Goal: Task Accomplishment & Management: Manage account settings

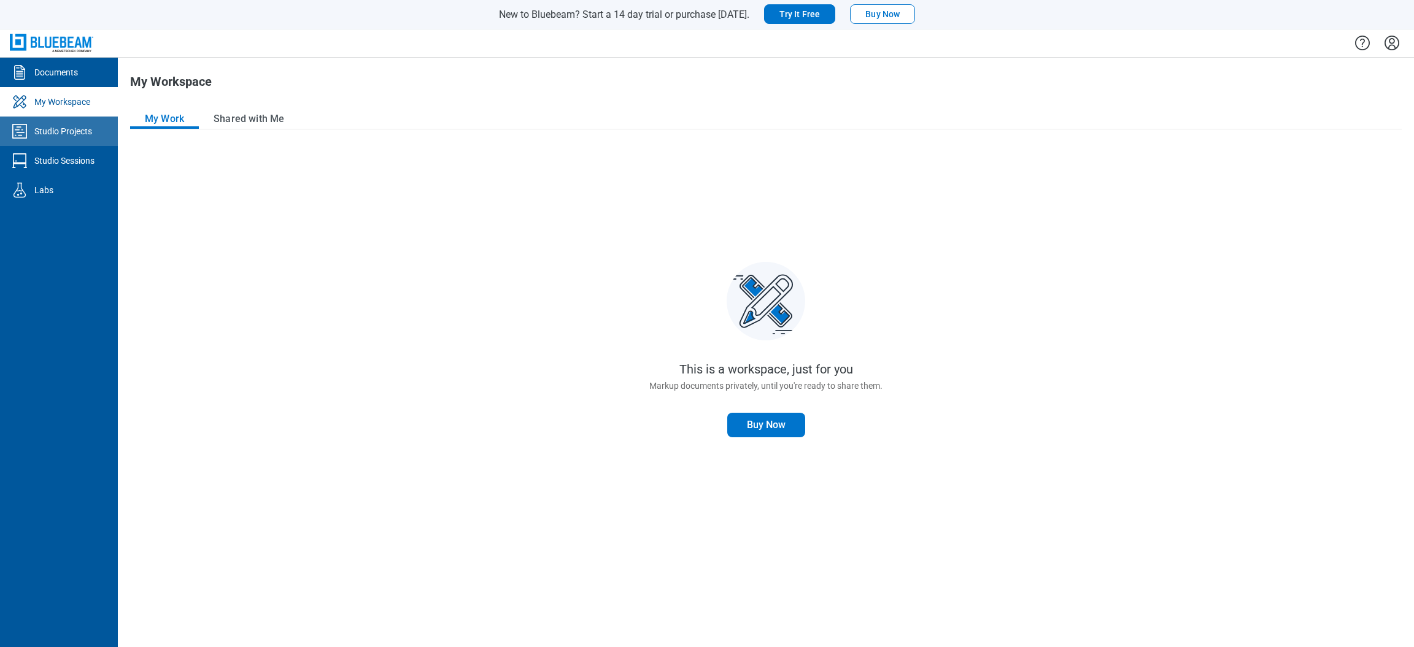
click at [81, 126] on div "Studio Projects" at bounding box center [63, 131] width 58 height 12
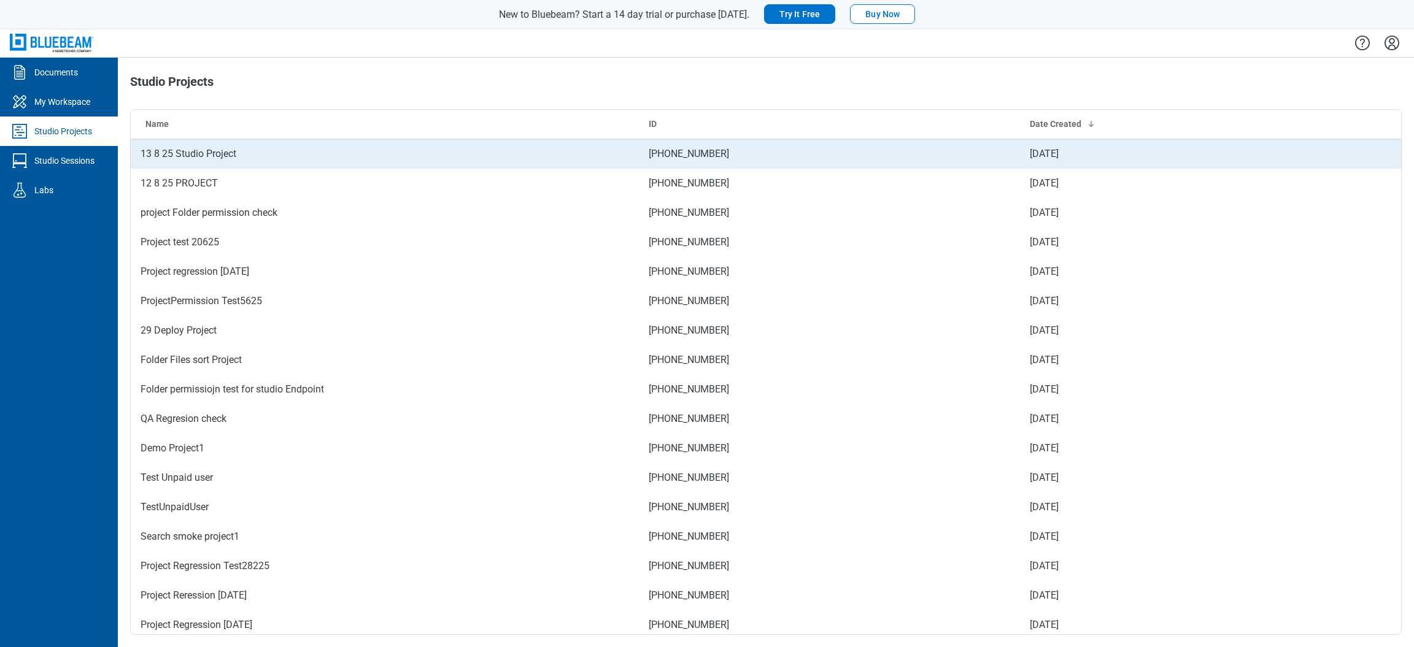
click at [211, 155] on td "13 8 25 Studio Project" at bounding box center [385, 153] width 508 height 29
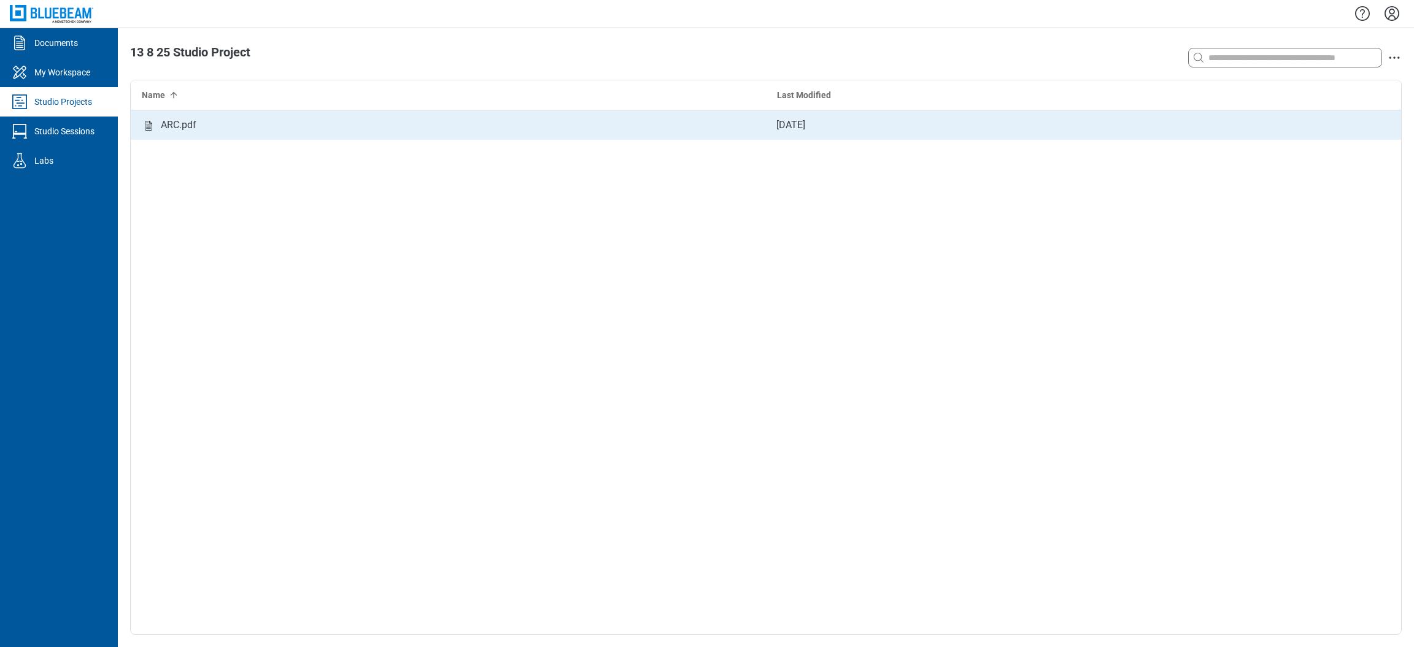
click at [298, 126] on div "ARC.pdf" at bounding box center [448, 124] width 635 height 29
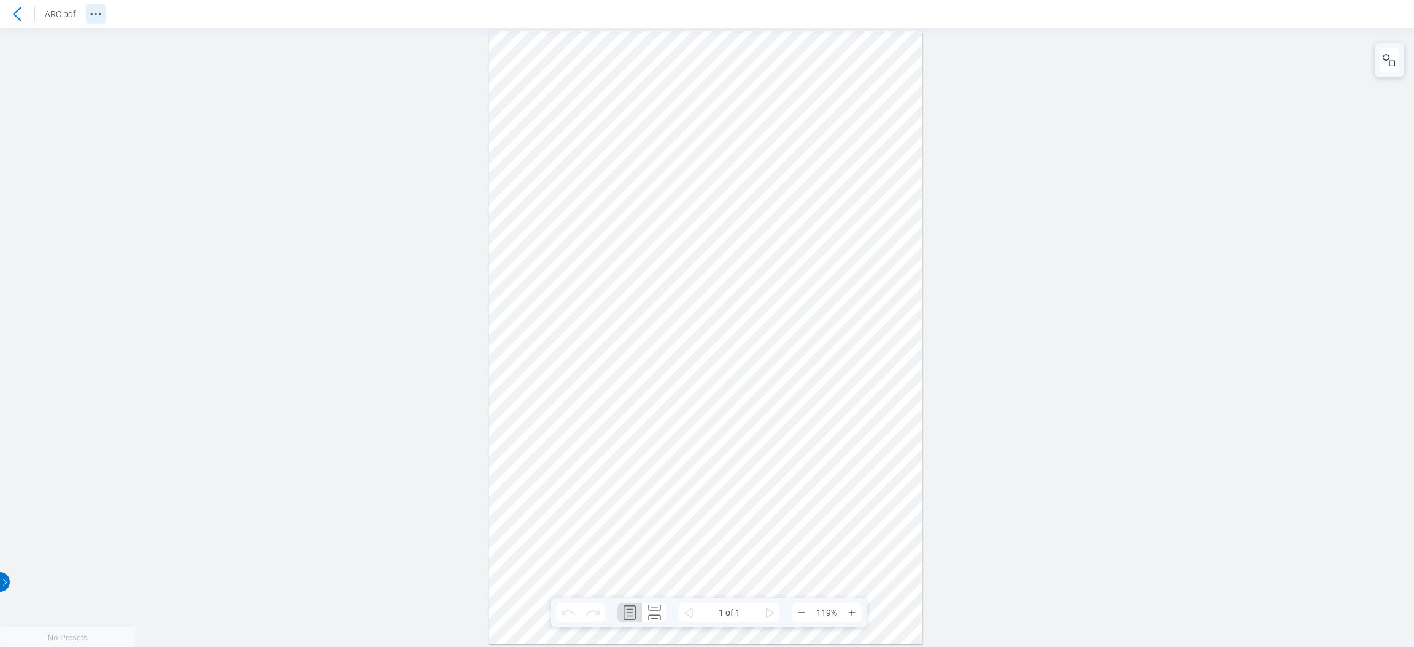
click at [99, 15] on icon "Revision History" at bounding box center [95, 14] width 15 height 15
click at [17, 7] on div at bounding box center [17, 14] width 20 height 20
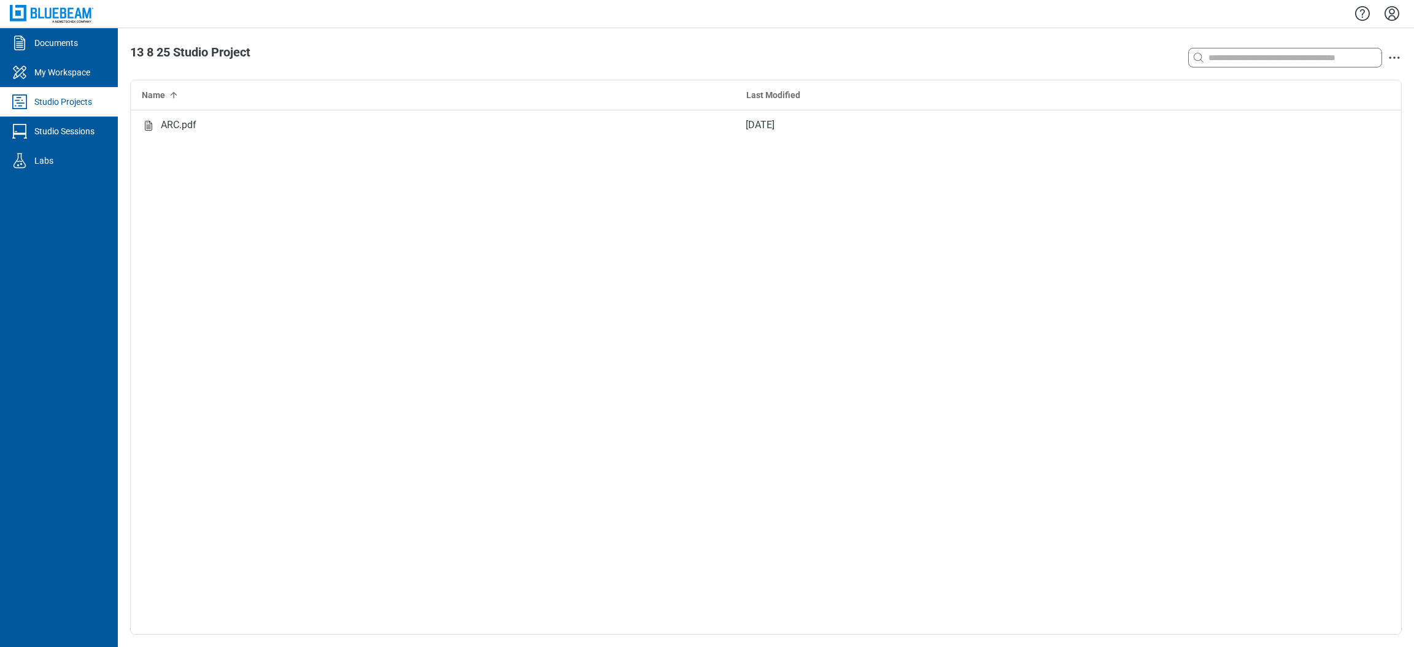
click at [303, 140] on div "ARC.pdf [DATE]" at bounding box center [766, 372] width 1270 height 524
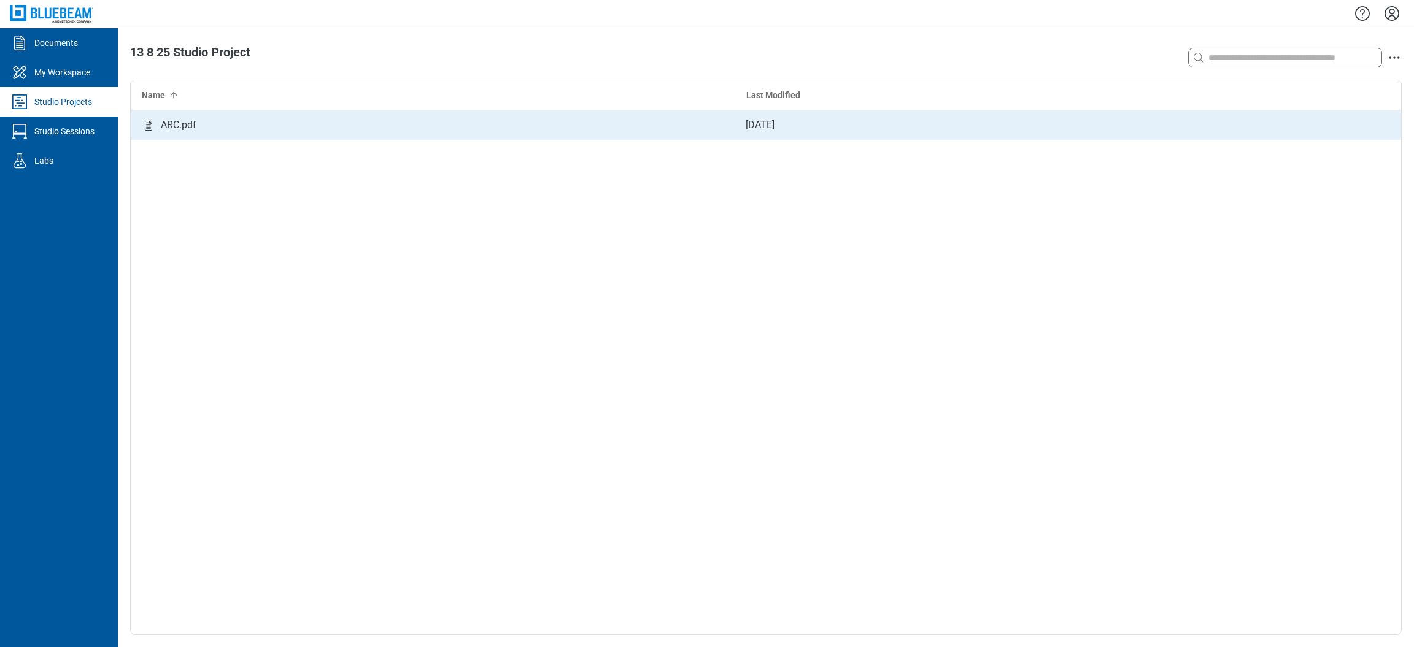
click at [336, 126] on div "ARC.pdf" at bounding box center [433, 124] width 604 height 29
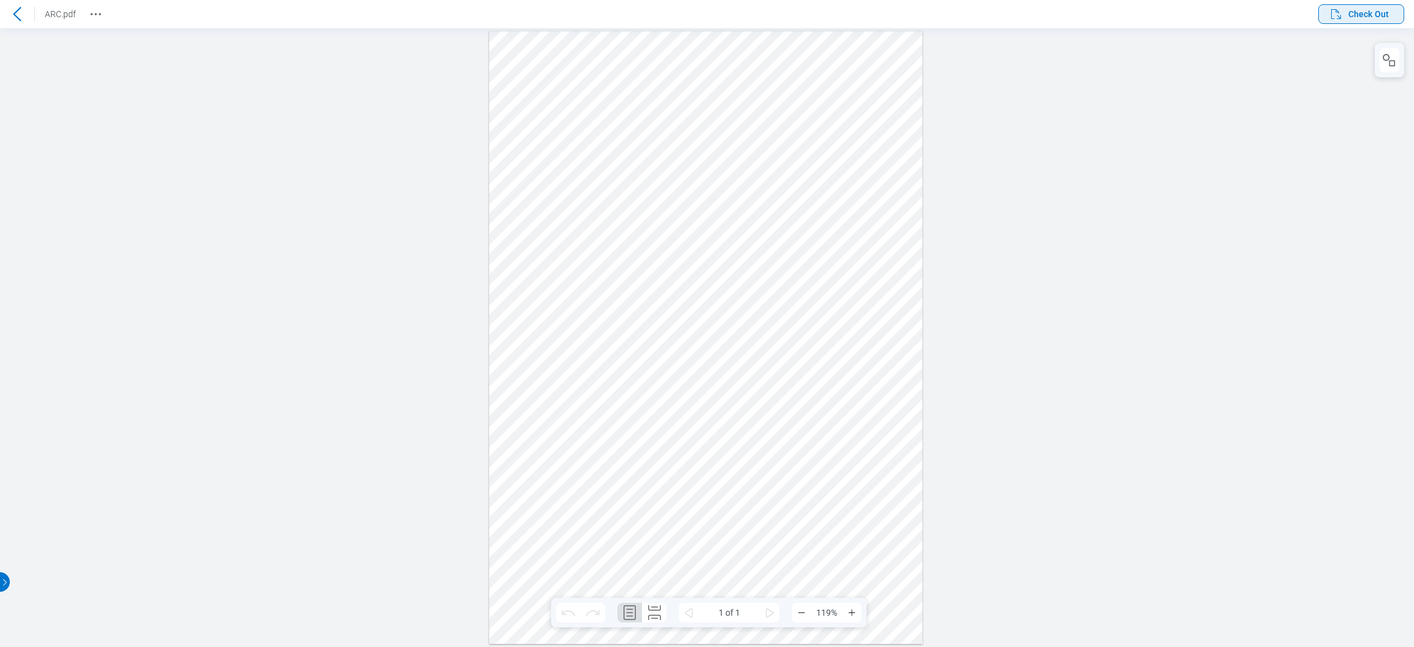
click at [1373, 7] on span "Check Out" at bounding box center [1359, 14] width 60 height 15
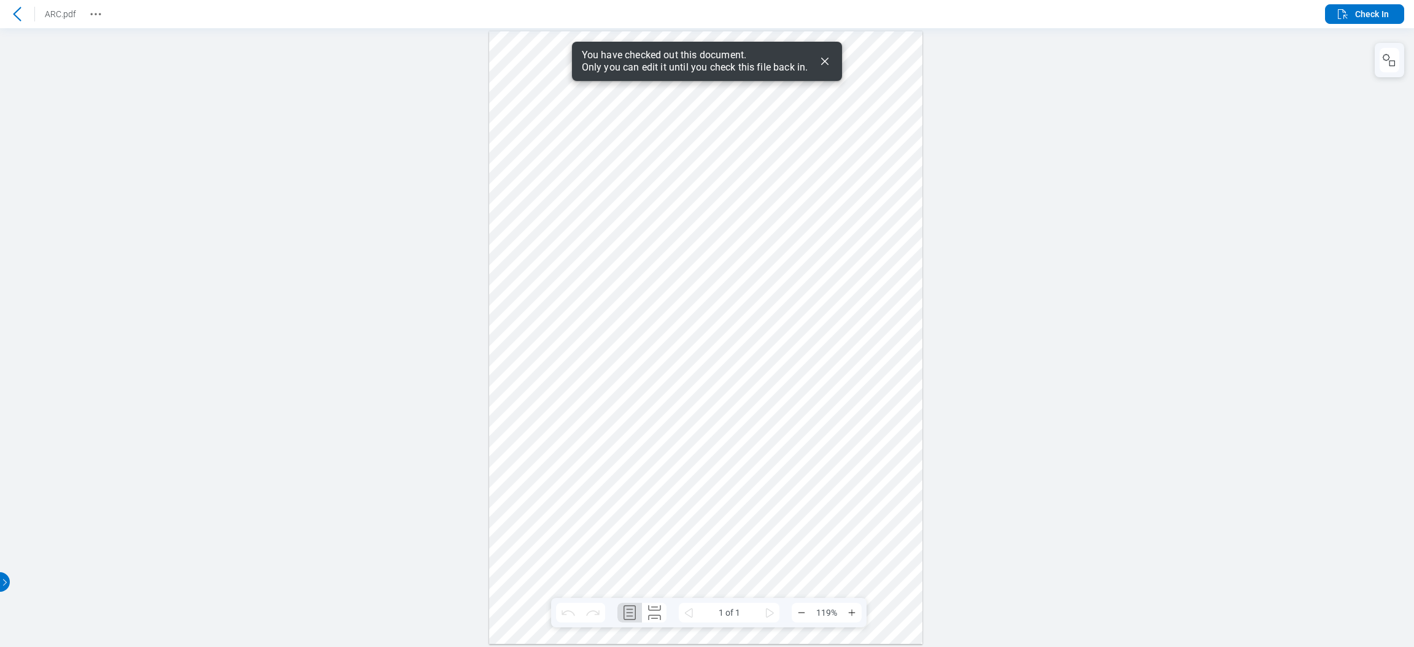
drag, startPoint x: 828, startPoint y: 65, endPoint x: 850, endPoint y: 38, distance: 34.9
click at [828, 65] on icon "Dismiss" at bounding box center [824, 61] width 7 height 7
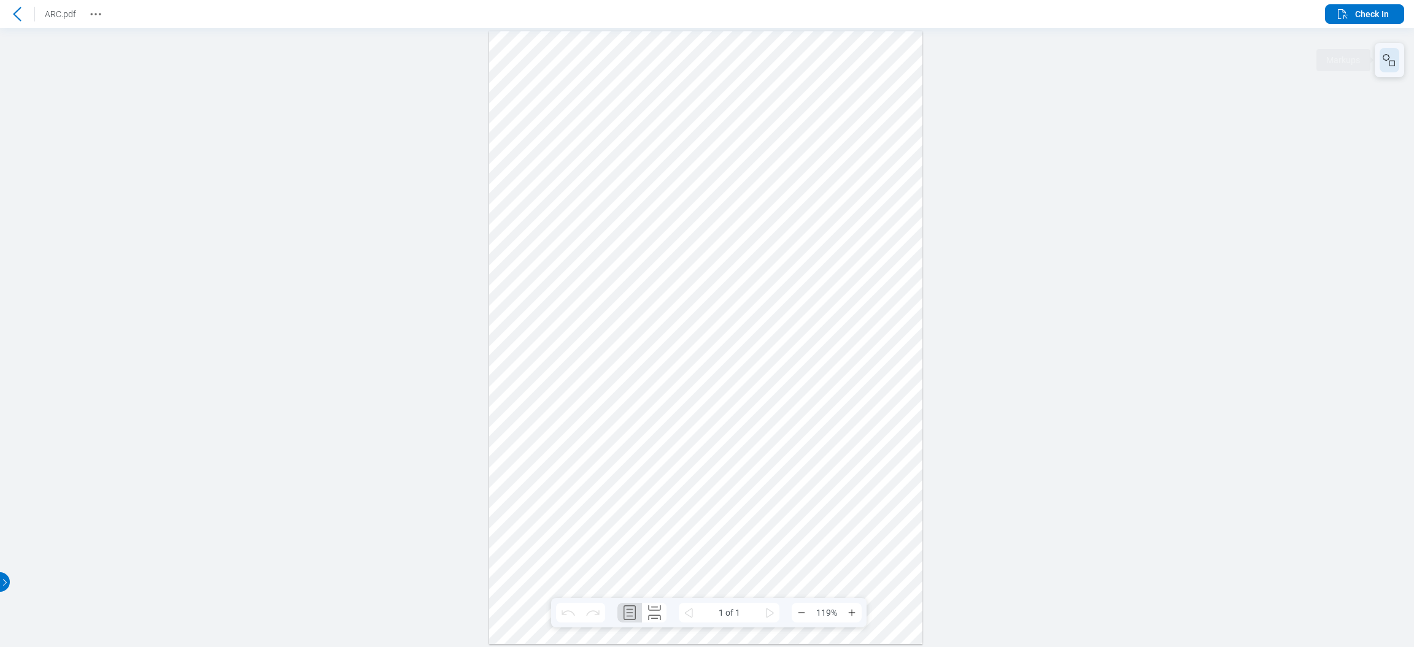
click at [1386, 61] on icon "button" at bounding box center [1389, 60] width 15 height 15
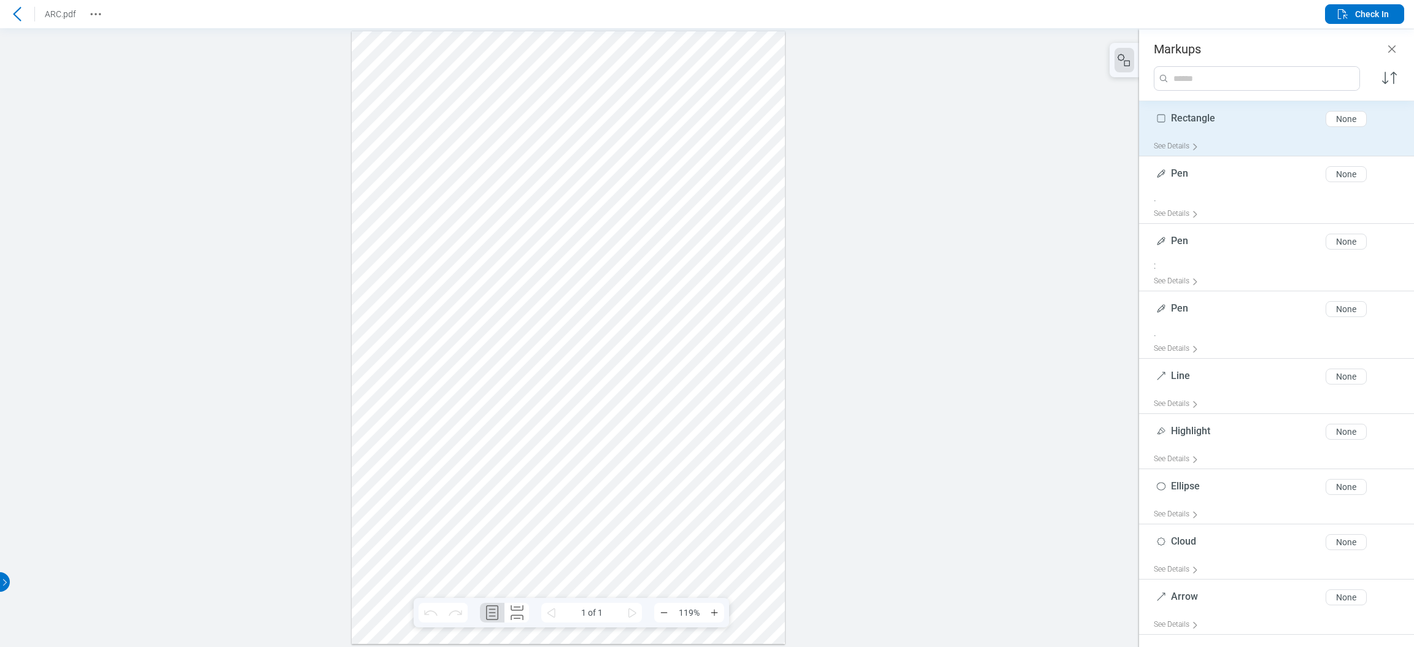
click at [1340, 130] on div "Rectangle 9 of 300 characters None" at bounding box center [1281, 121] width 255 height 31
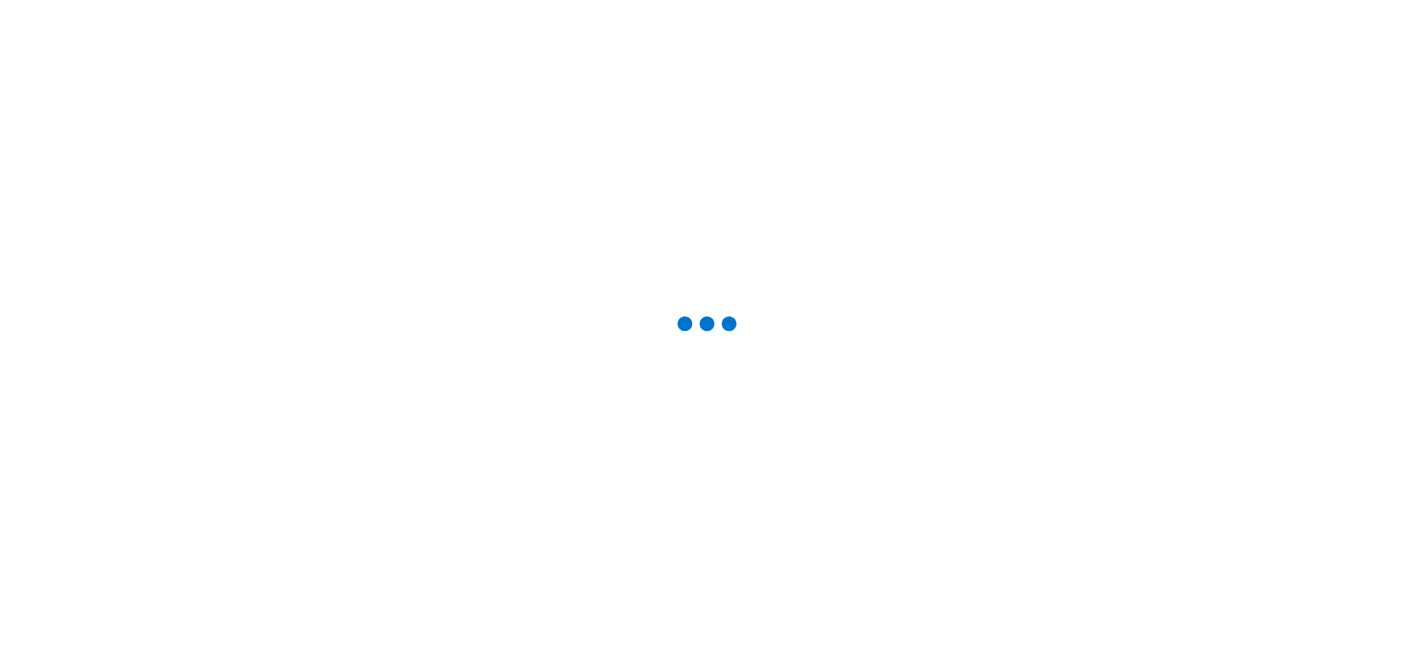
click at [1340, 126] on div at bounding box center [707, 324] width 1375 height 608
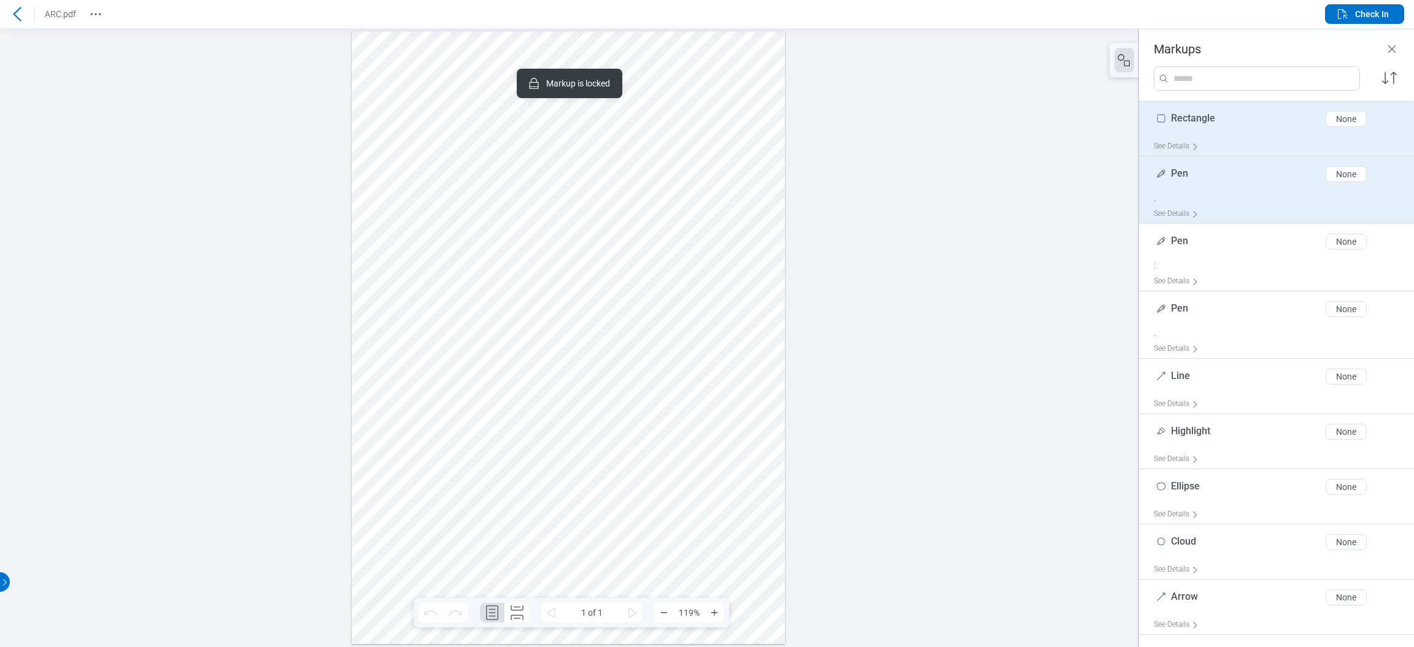
click at [1310, 190] on div "Pen 3 of 300 characters None" at bounding box center [1281, 176] width 255 height 31
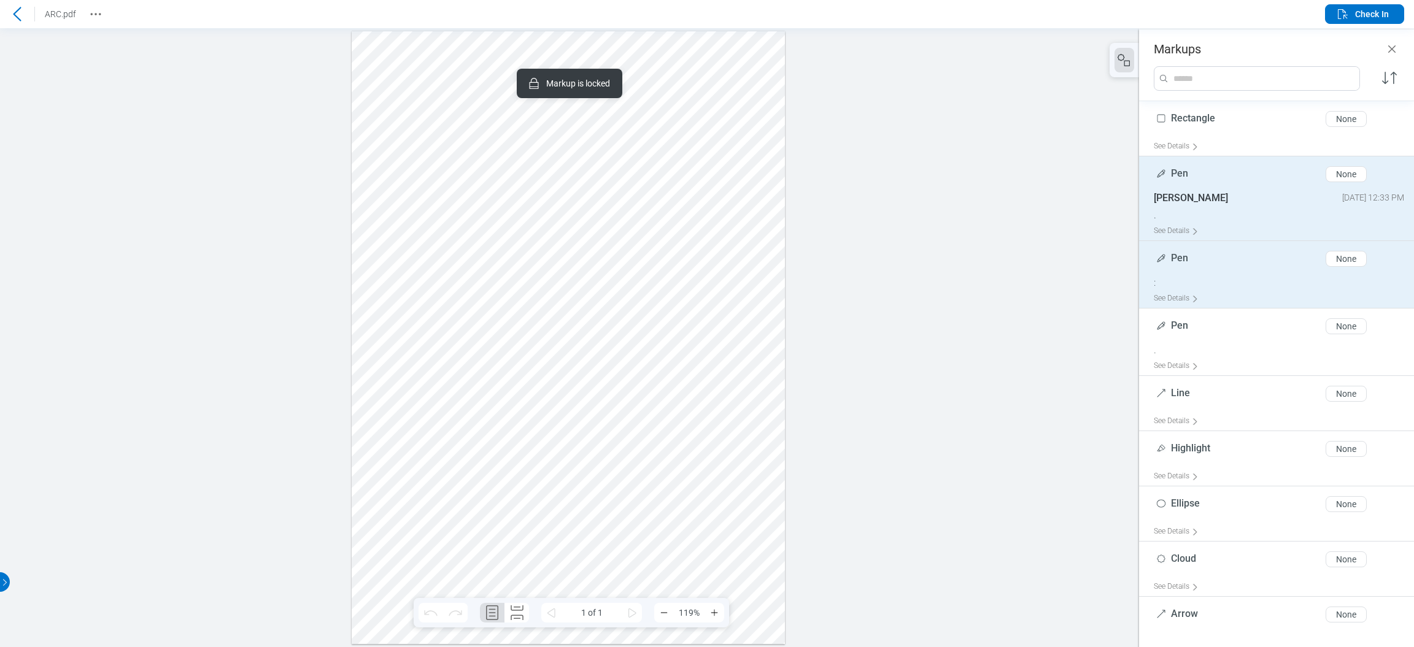
click at [1275, 255] on div "Pen 3 of 300 characters None" at bounding box center [1281, 261] width 255 height 31
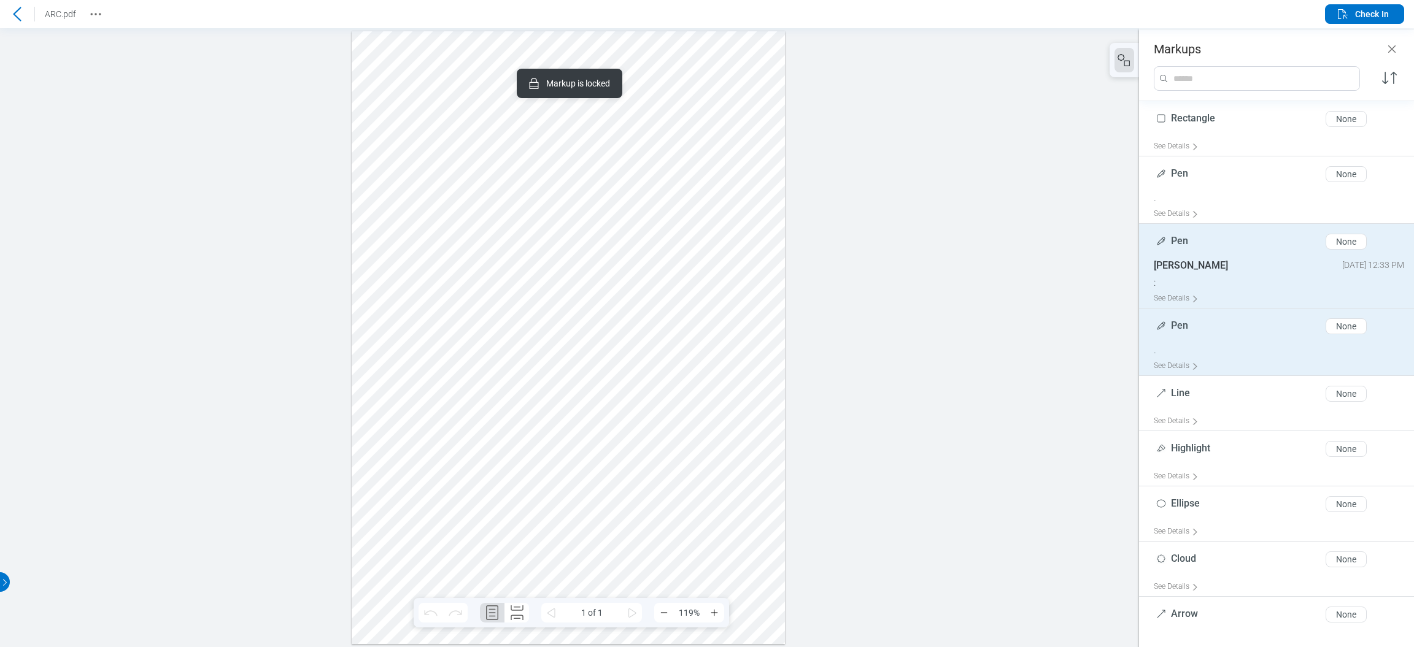
click at [1281, 327] on div "Pen 3 of 300 characters None" at bounding box center [1281, 329] width 255 height 31
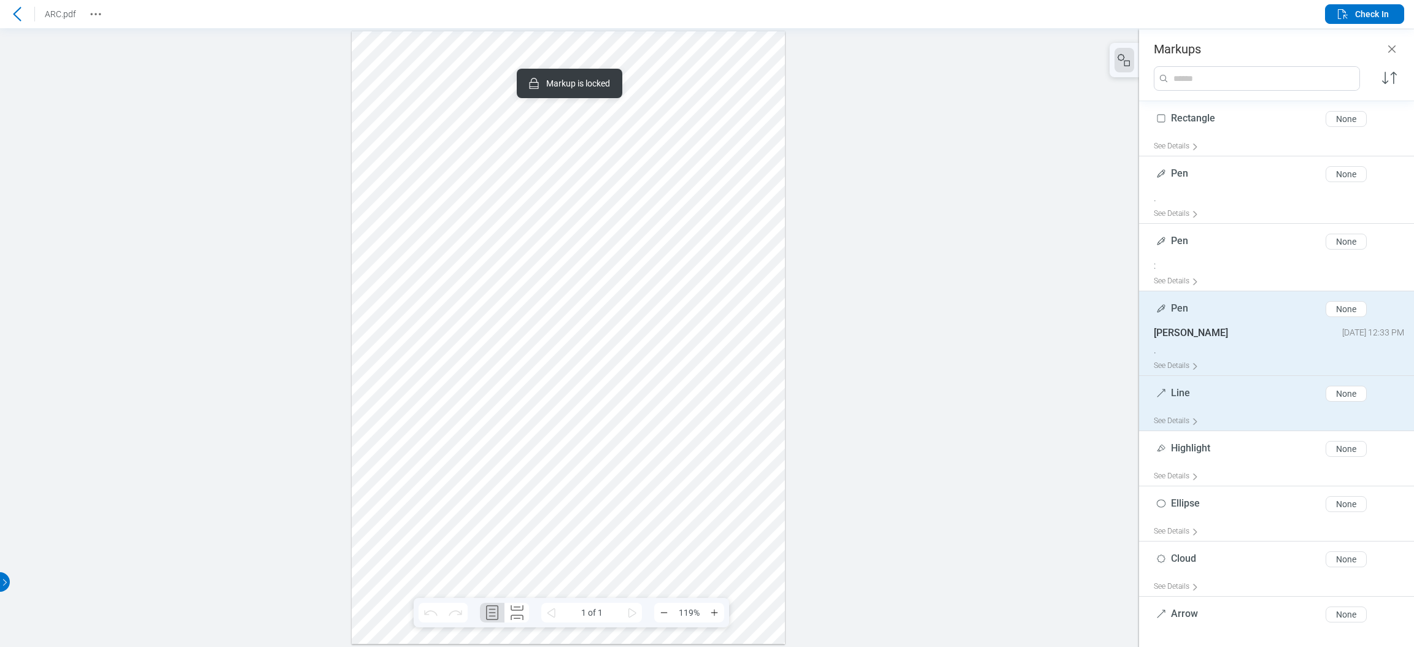
click at [1268, 395] on div "Line 4 of 300 characters None" at bounding box center [1281, 396] width 255 height 31
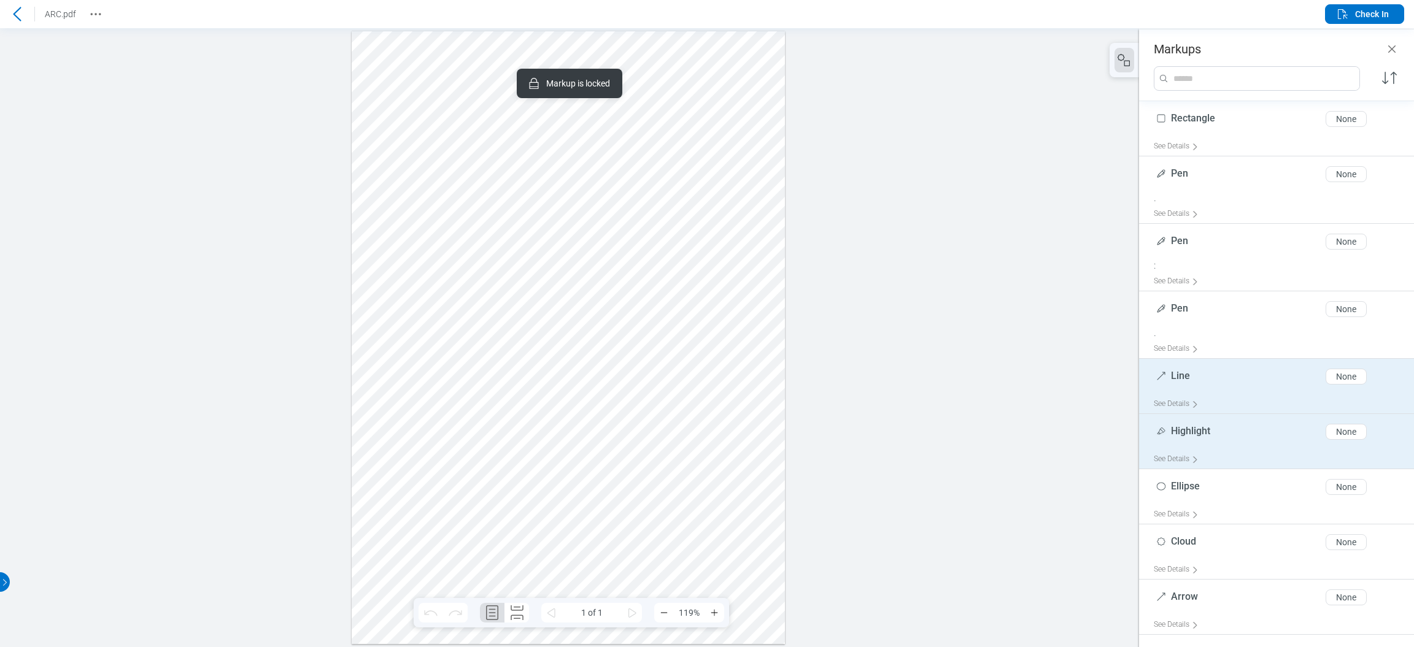
click at [1254, 452] on div "See Details" at bounding box center [1281, 459] width 255 height 19
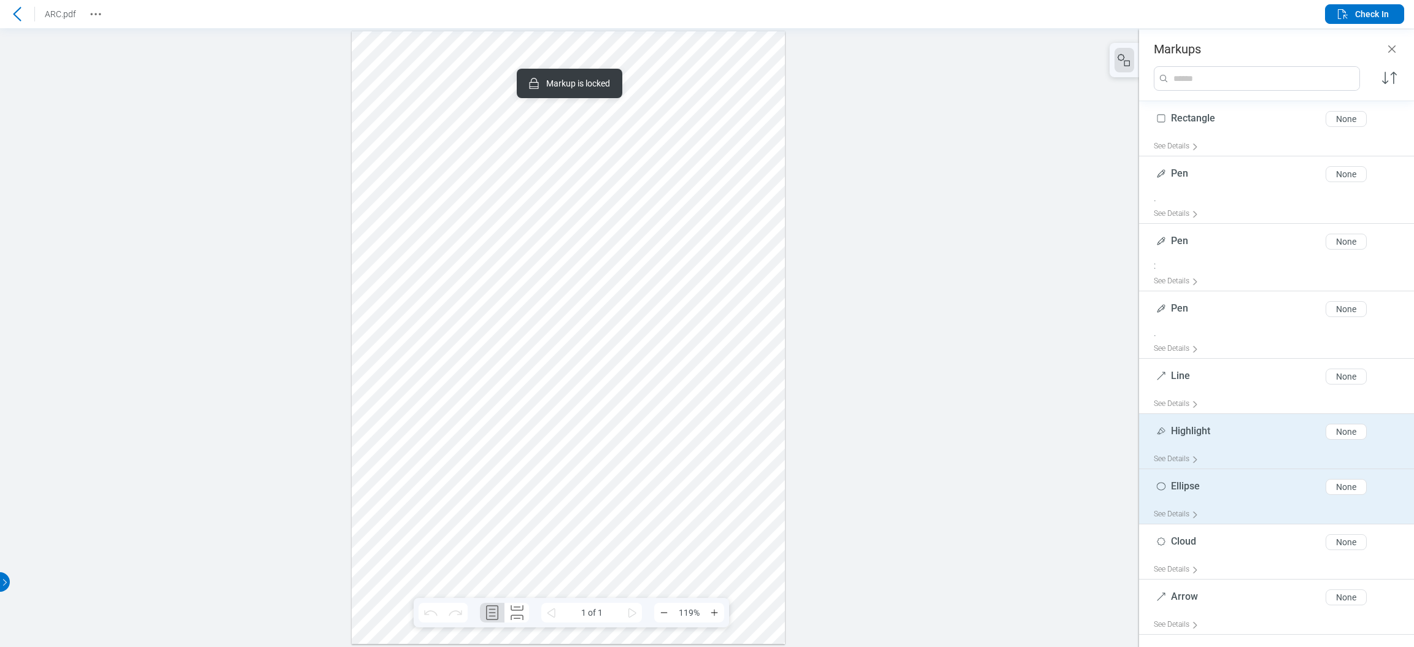
click at [1238, 484] on div "Ellipse 7 of 300 characters None" at bounding box center [1281, 489] width 255 height 31
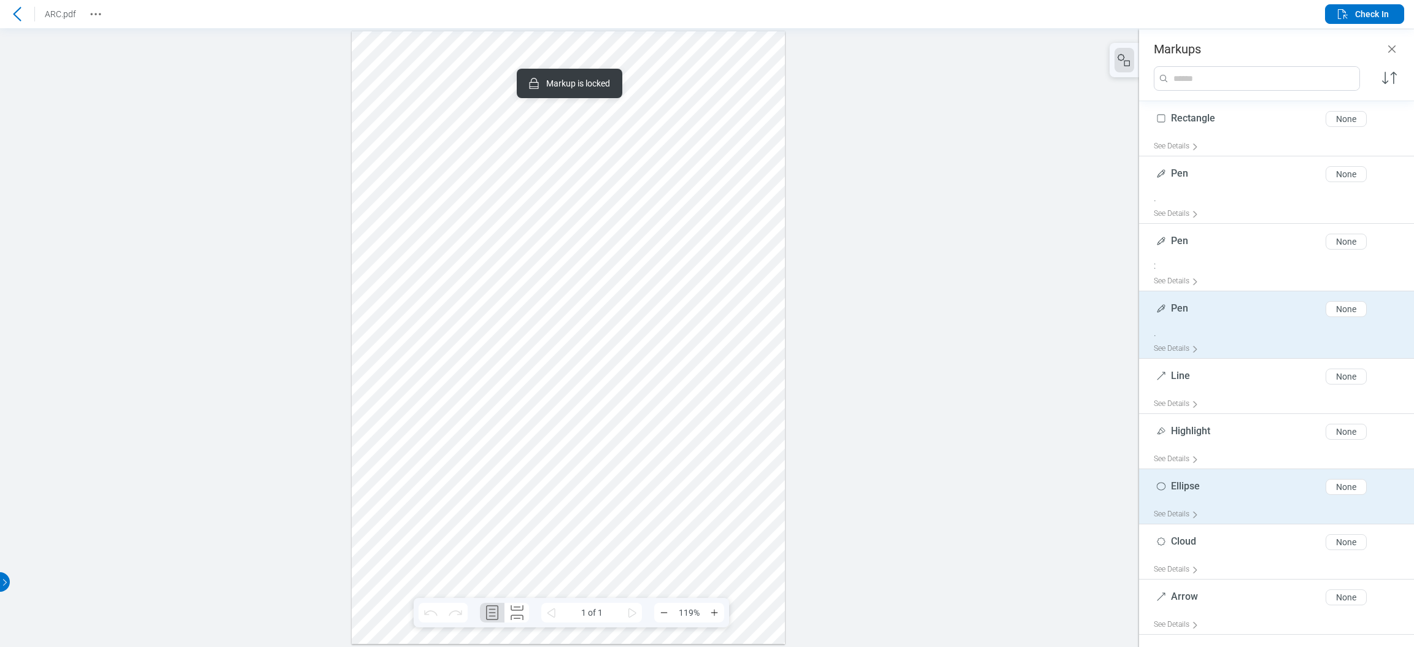
click at [1231, 311] on div "Pen 3 of 300 characters None" at bounding box center [1281, 311] width 255 height 31
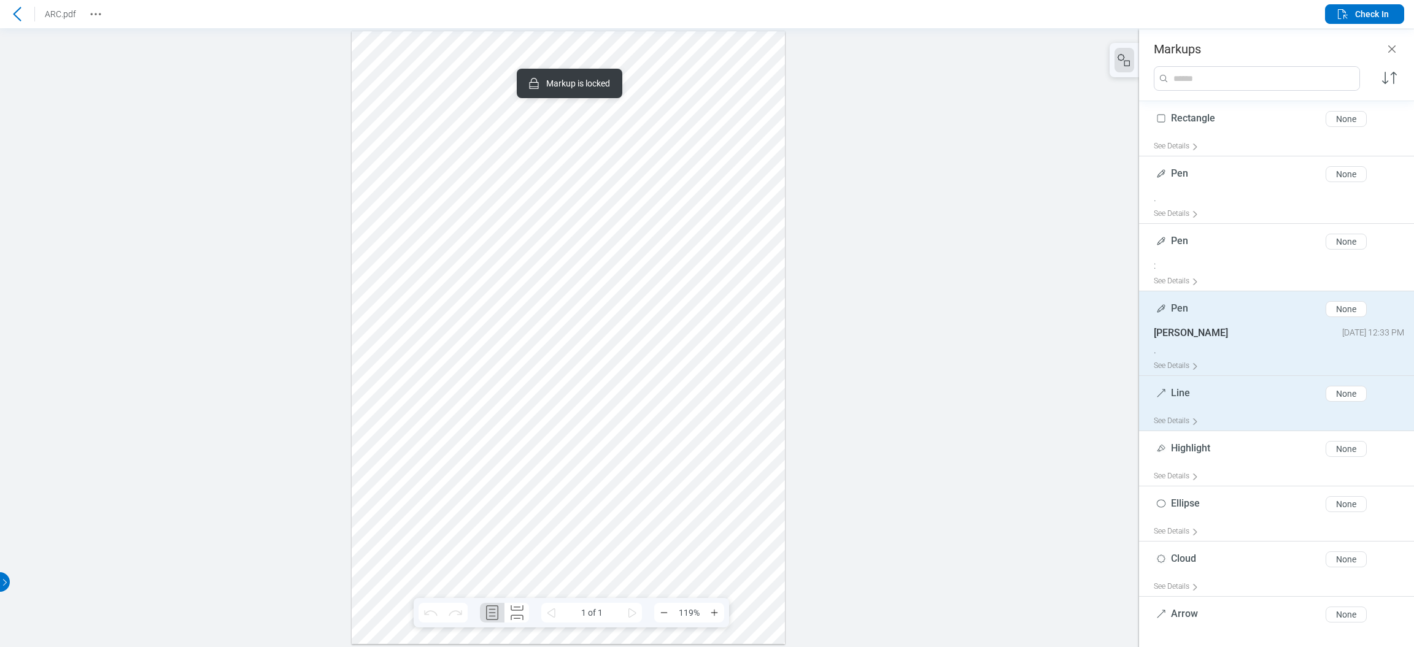
click at [1233, 387] on div "Line 4 of 300 characters None" at bounding box center [1281, 396] width 255 height 31
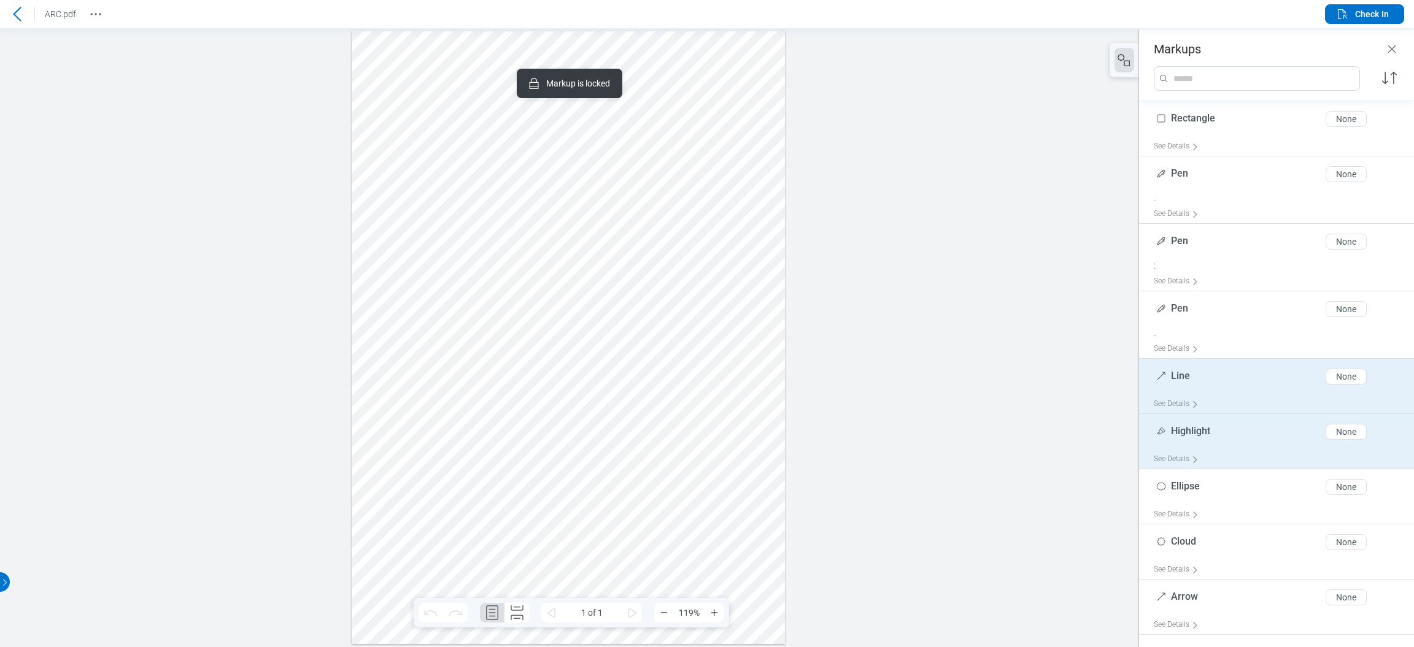
click at [1231, 452] on div "See Details" at bounding box center [1281, 459] width 255 height 19
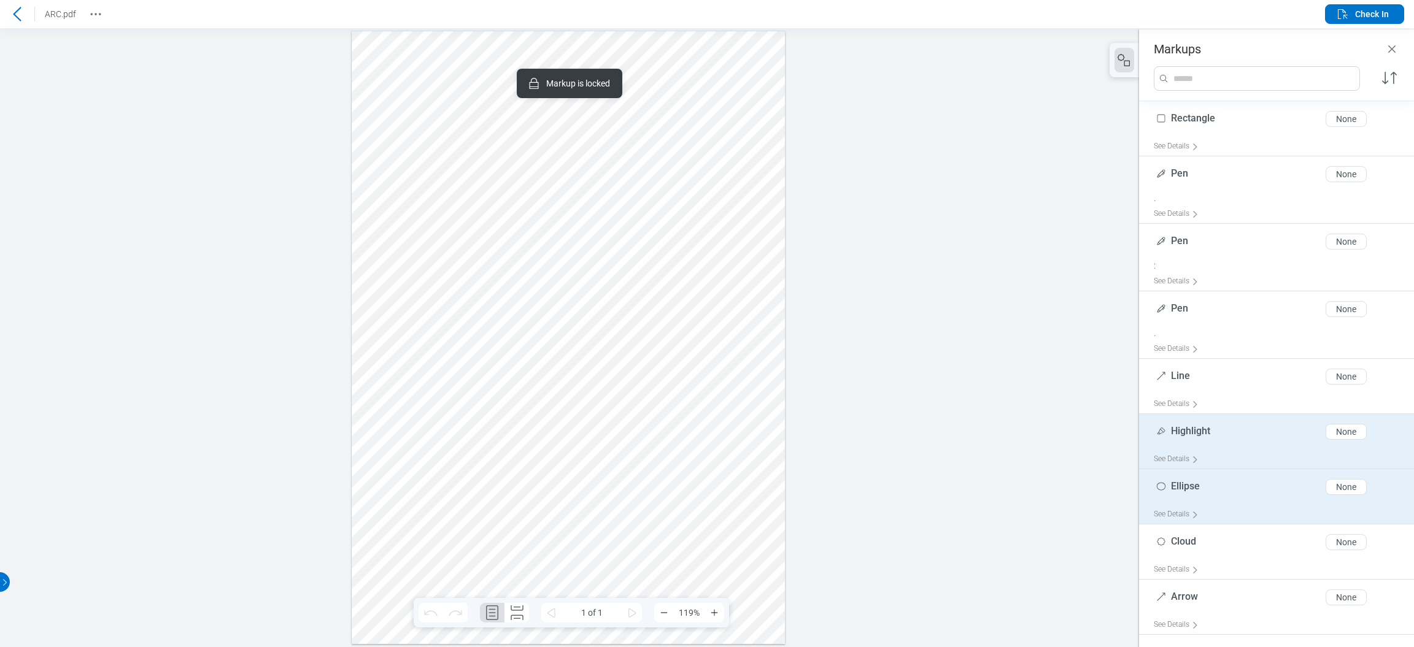
click at [1231, 504] on div "Ellipse 7 of 300 characters None" at bounding box center [1281, 489] width 255 height 31
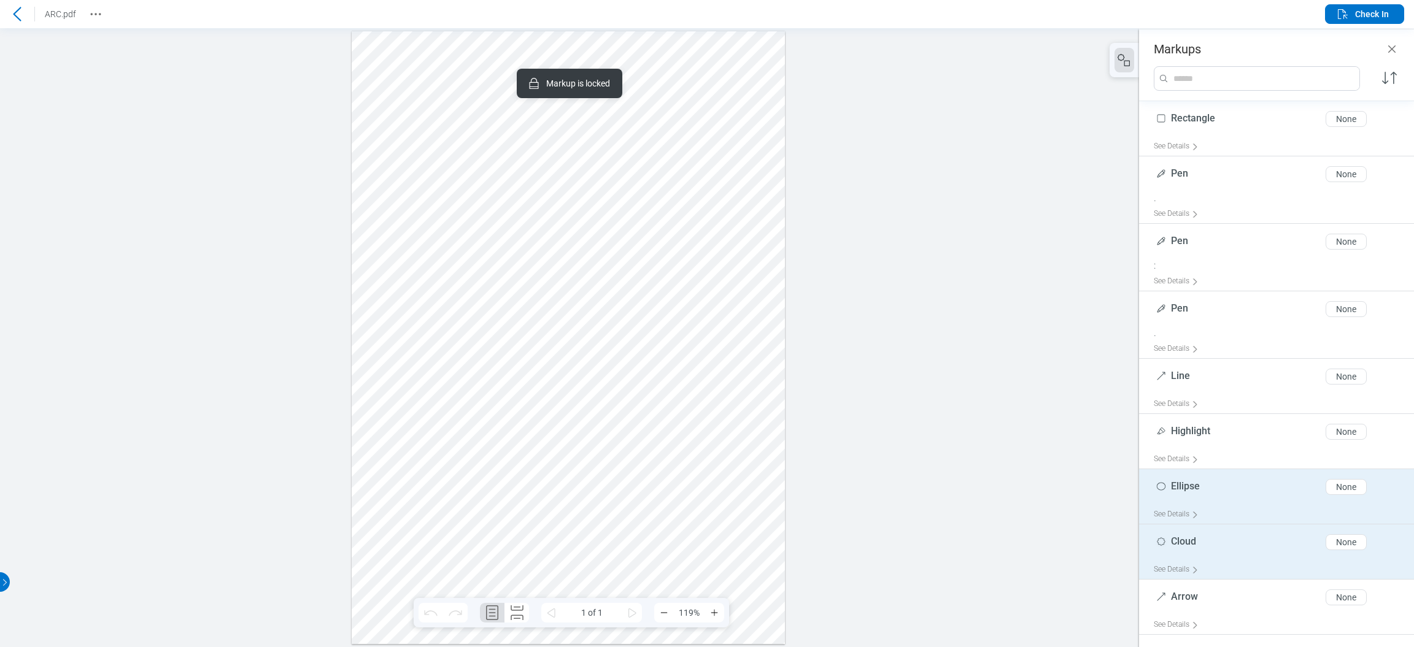
click at [1231, 547] on div "Cloud 5 of 300 characters None" at bounding box center [1281, 545] width 255 height 31
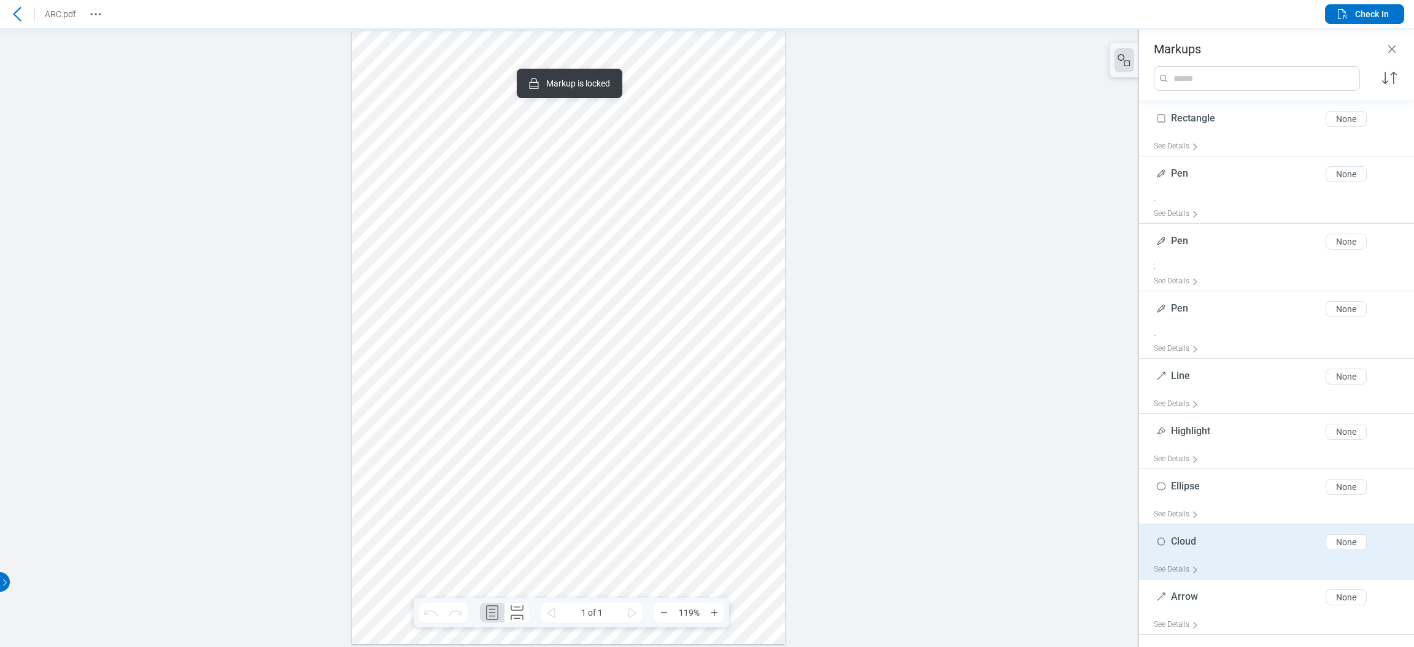
click at [1227, 579] on div "See Details" at bounding box center [1281, 569] width 255 height 19
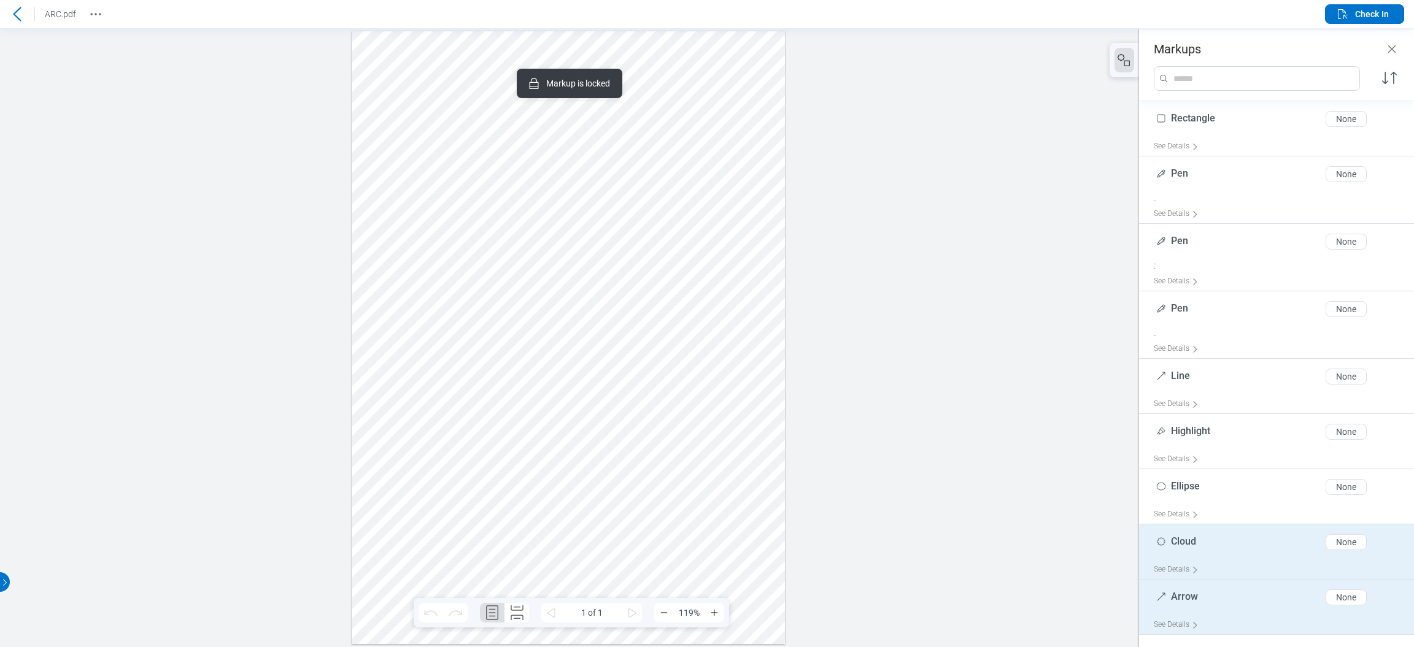
click at [1215, 618] on div "See Details" at bounding box center [1281, 625] width 255 height 19
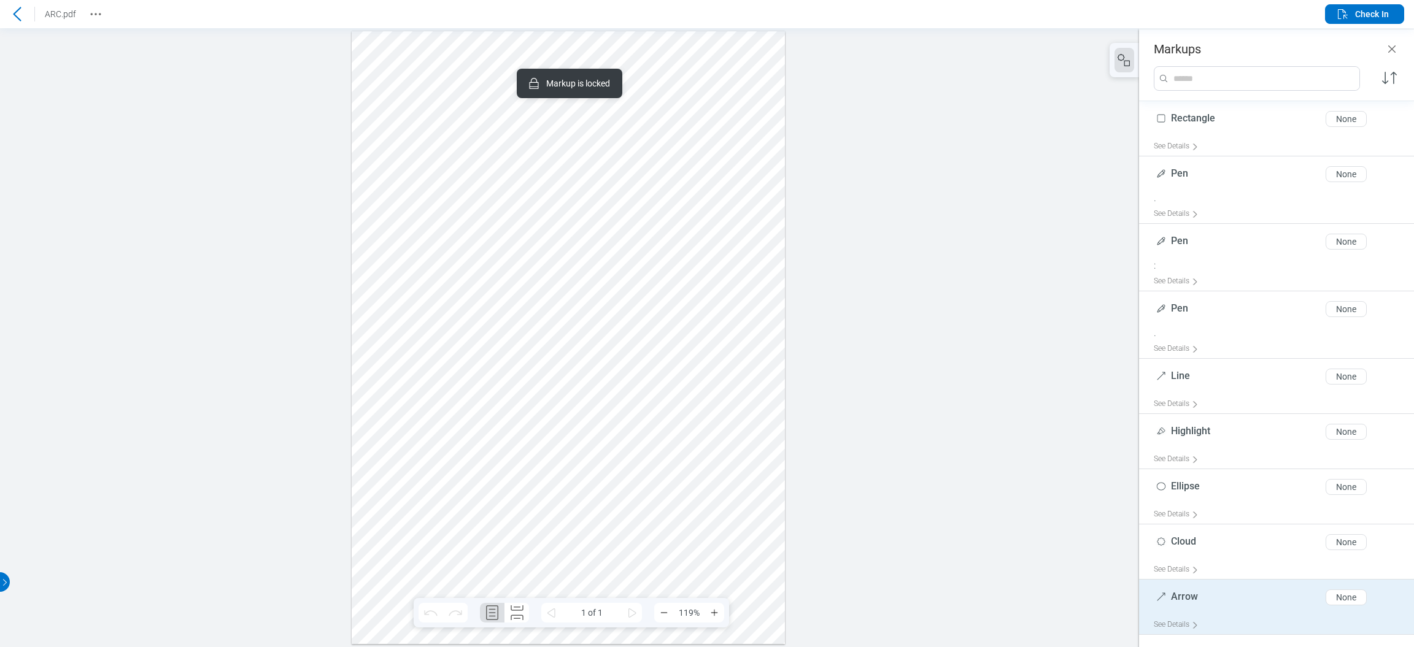
click at [1322, 80] on input "search" at bounding box center [1265, 78] width 187 height 23
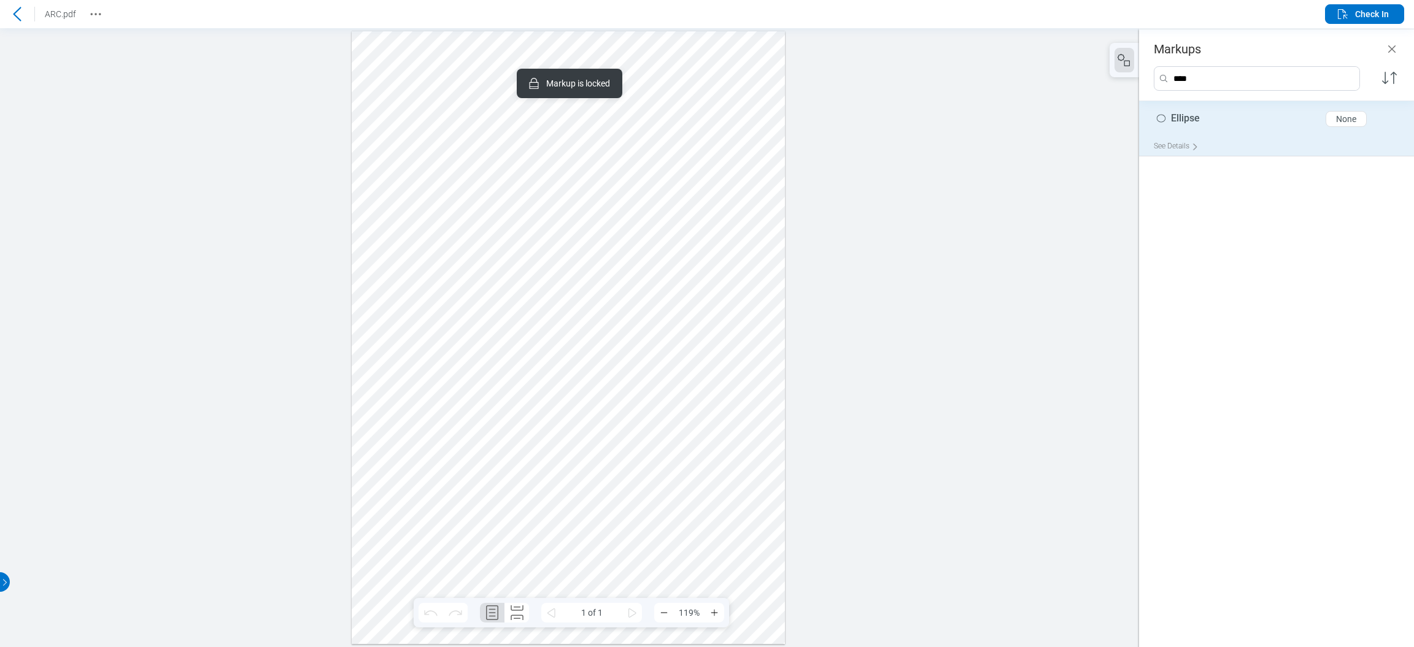
type input "****"
click at [1164, 118] on icon at bounding box center [1161, 118] width 15 height 15
click at [1346, 120] on div "None" at bounding box center [1346, 119] width 20 height 10
click at [1346, 121] on div "None" at bounding box center [1346, 119] width 20 height 10
click at [1346, 122] on div "None" at bounding box center [1346, 119] width 20 height 10
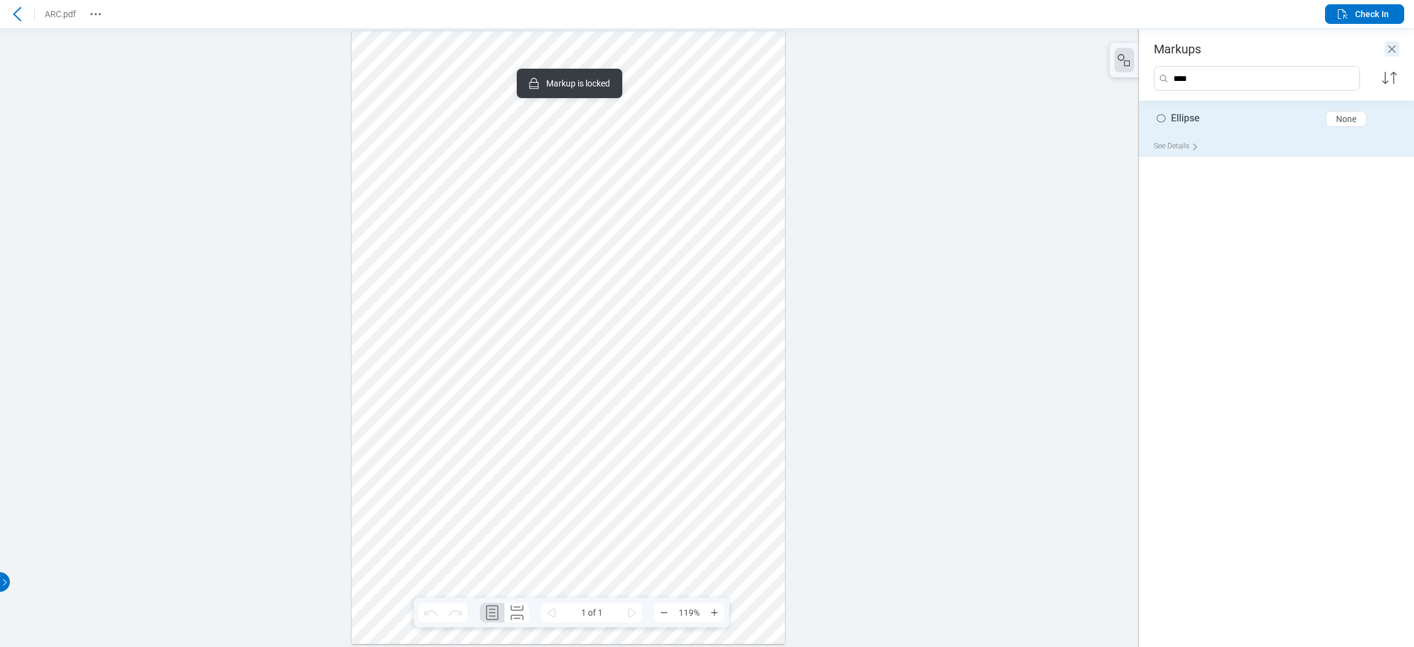
drag, startPoint x: 1395, startPoint y: 44, endPoint x: 1176, endPoint y: 57, distance: 220.1
click at [1395, 44] on icon "Close" at bounding box center [1391, 49] width 15 height 15
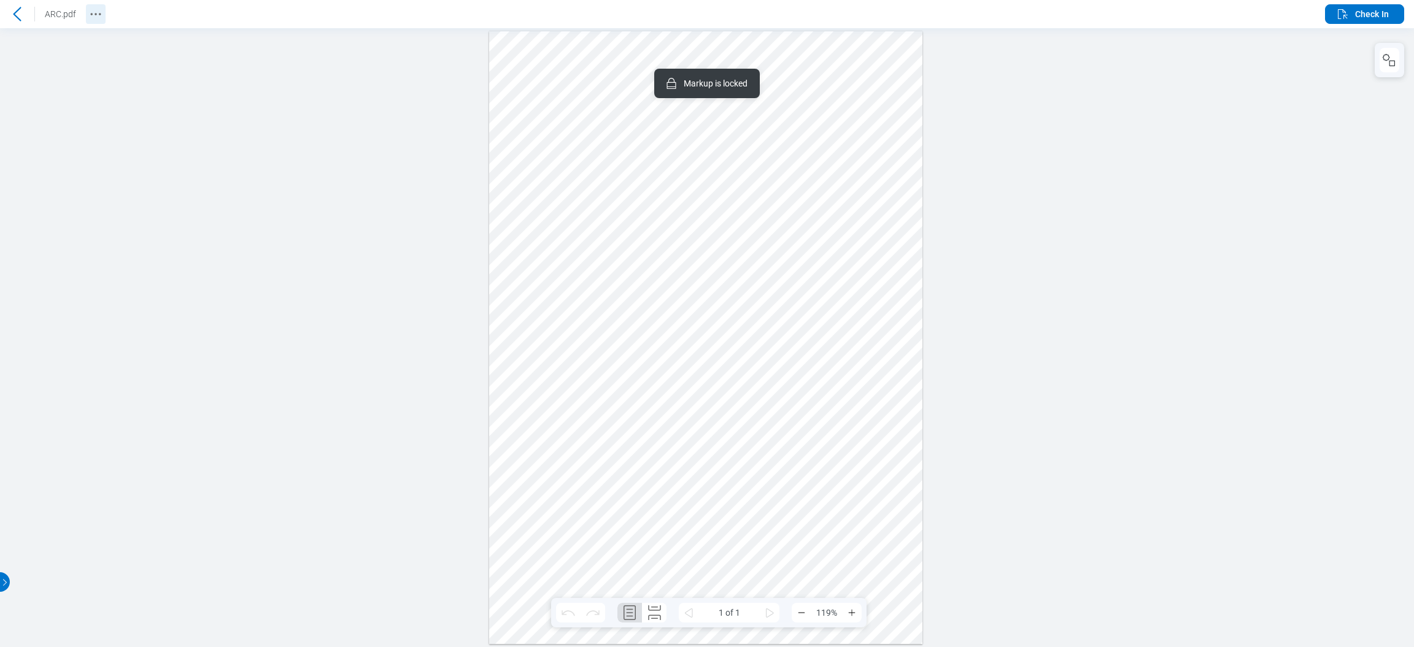
click at [88, 15] on icon "Revision History" at bounding box center [95, 14] width 15 height 15
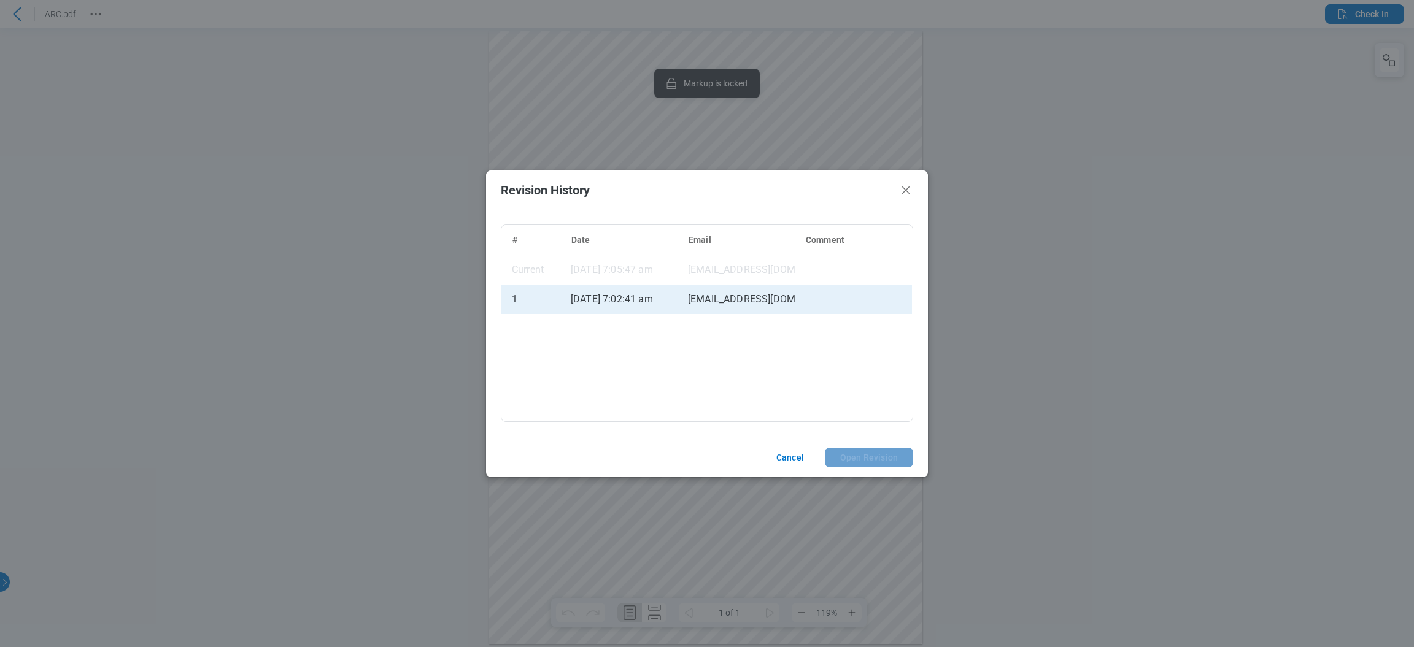
click at [794, 306] on div "[EMAIL_ADDRESS][DOMAIN_NAME]" at bounding box center [735, 299] width 117 height 29
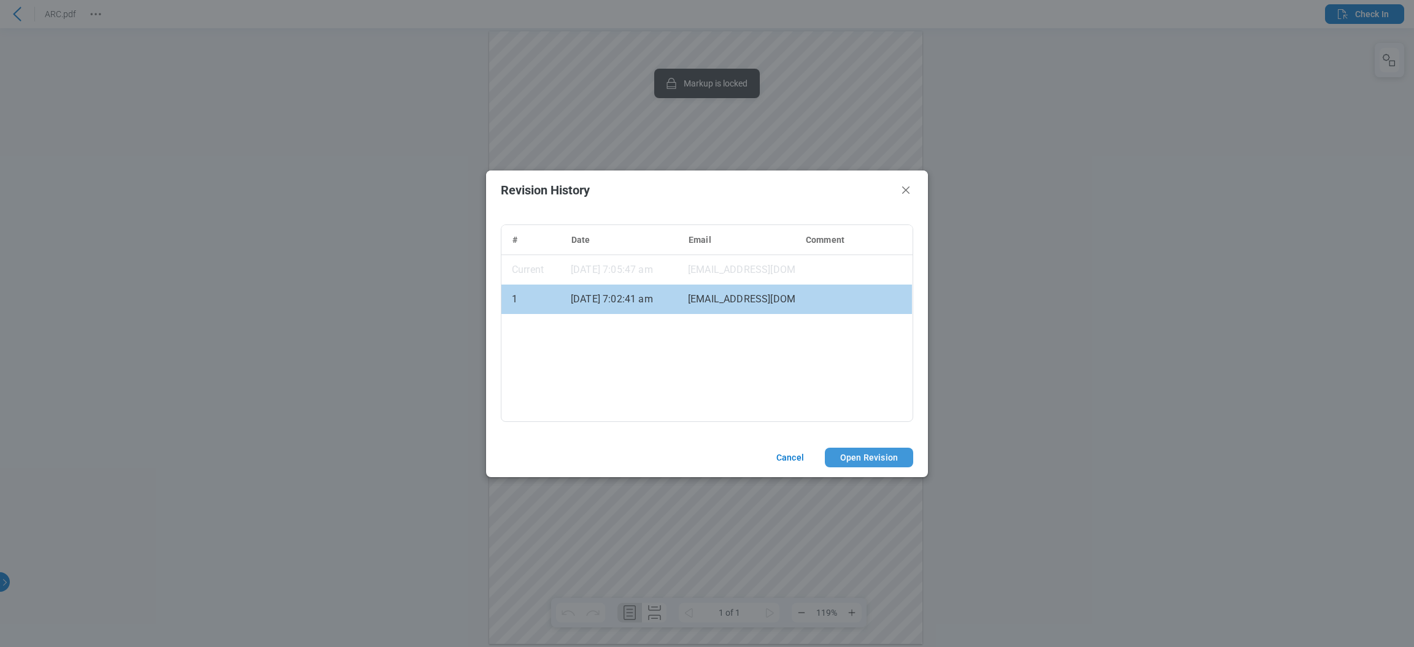
click at [859, 460] on button "Open Revision" at bounding box center [869, 458] width 88 height 20
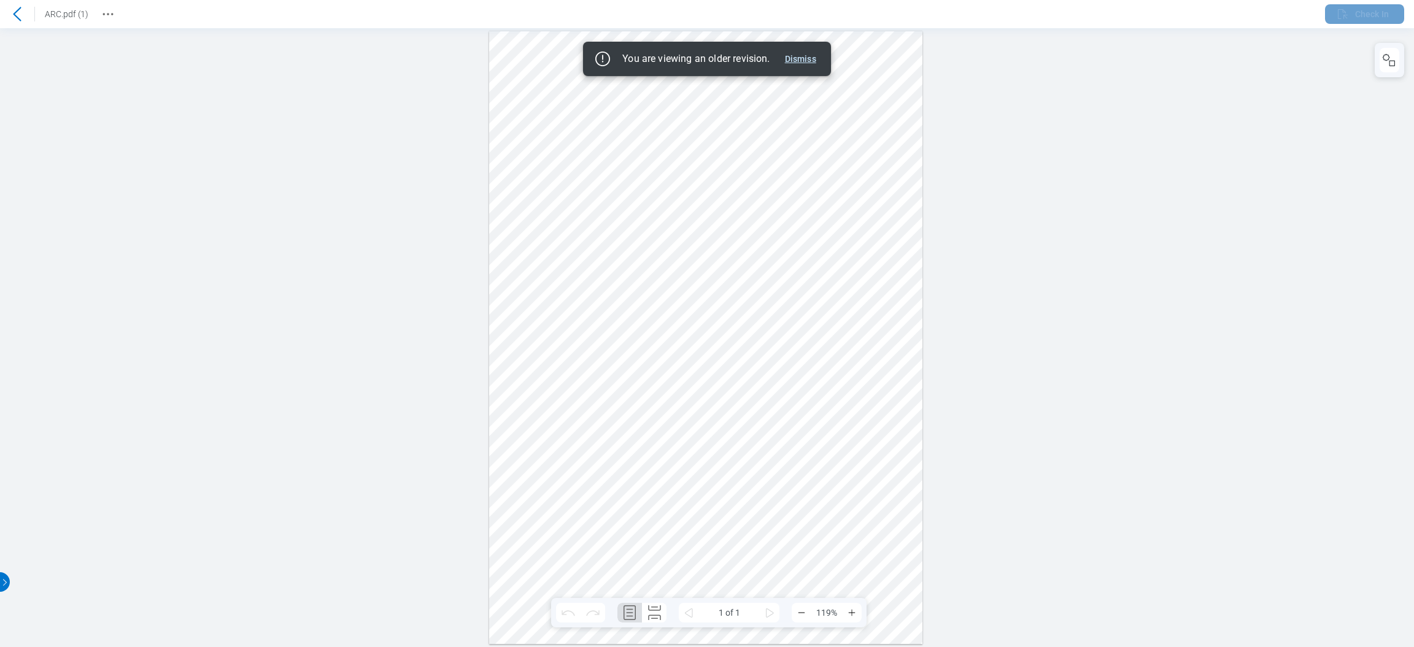
drag, startPoint x: 811, startPoint y: 58, endPoint x: 618, endPoint y: 7, distance: 199.2
click at [811, 58] on button "Dismiss" at bounding box center [800, 59] width 41 height 15
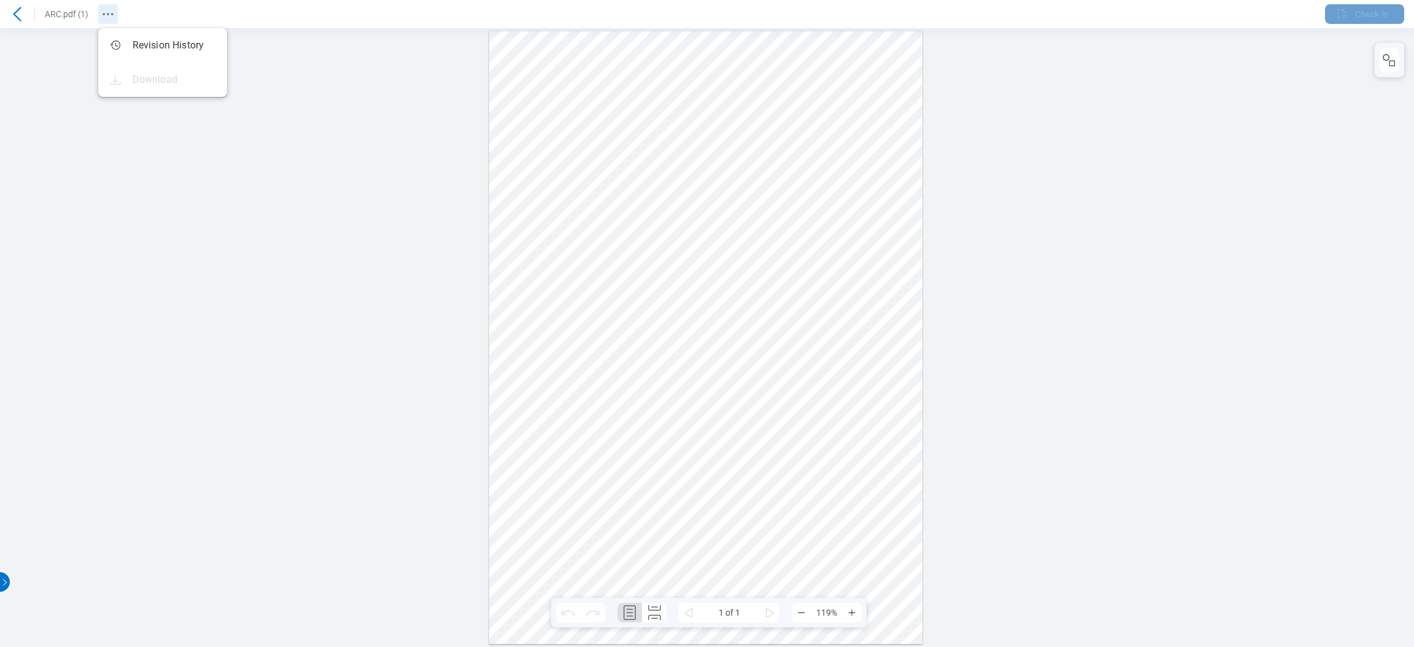
click at [107, 6] on button "Revision History" at bounding box center [108, 14] width 20 height 20
click at [15, 4] on div at bounding box center [17, 14] width 20 height 20
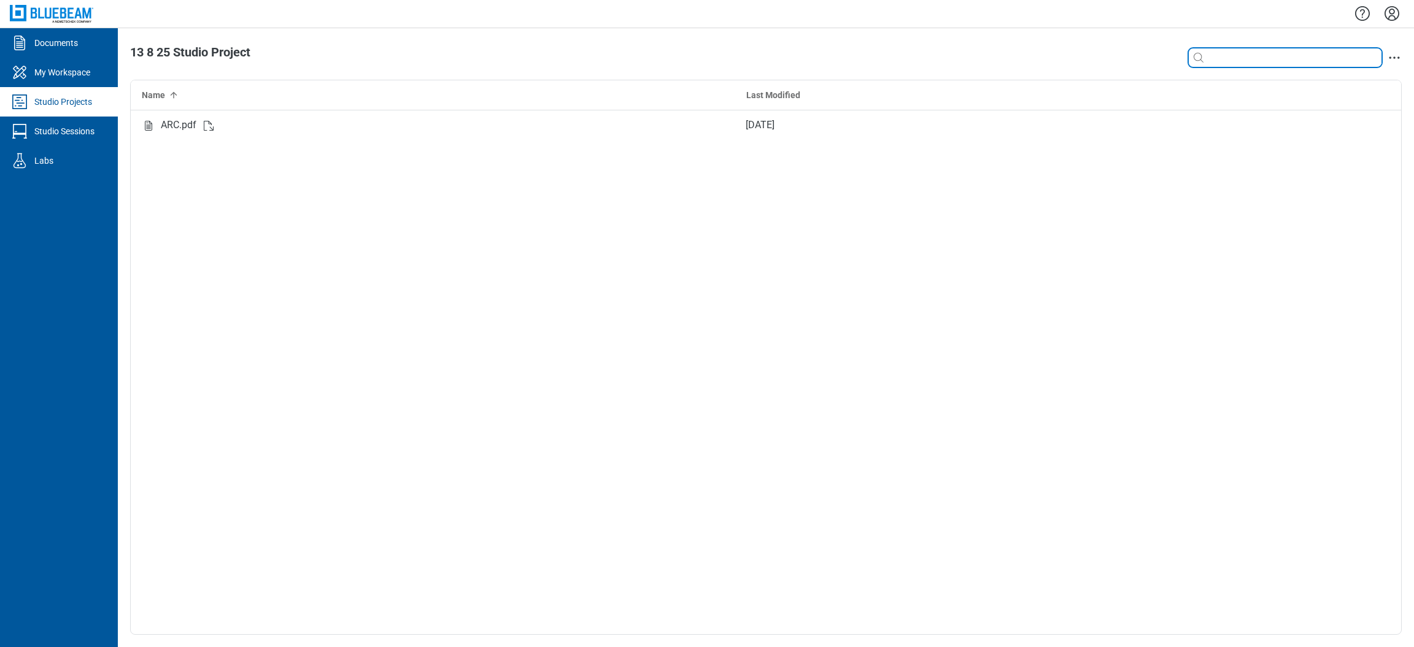
click at [1292, 55] on input at bounding box center [1294, 58] width 176 height 14
drag, startPoint x: 1159, startPoint y: 221, endPoint x: 1413, endPoint y: 12, distance: 328.8
click at [1159, 218] on div "ARC.pdf [DATE]" at bounding box center [766, 372] width 1270 height 524
click at [1397, 55] on icon "action-menu" at bounding box center [1394, 57] width 15 height 15
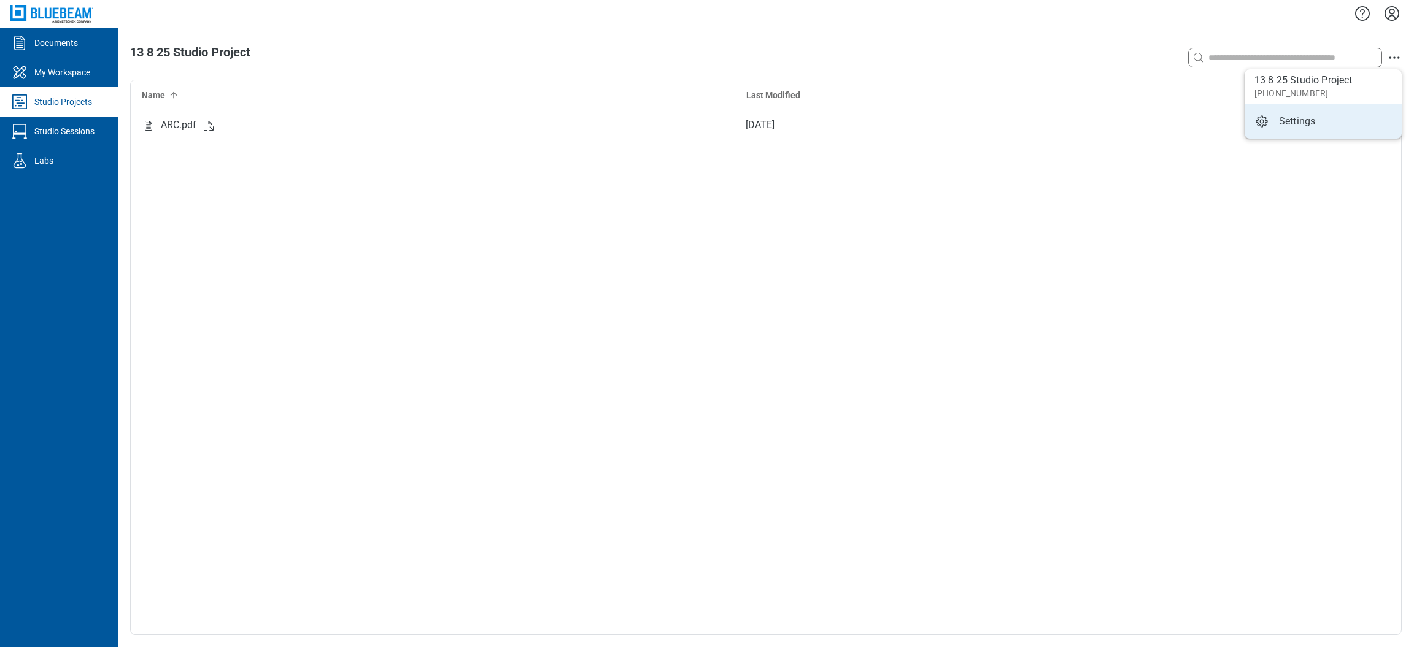
click at [1124, 187] on div "ARC.pdf [DATE]" at bounding box center [766, 372] width 1270 height 524
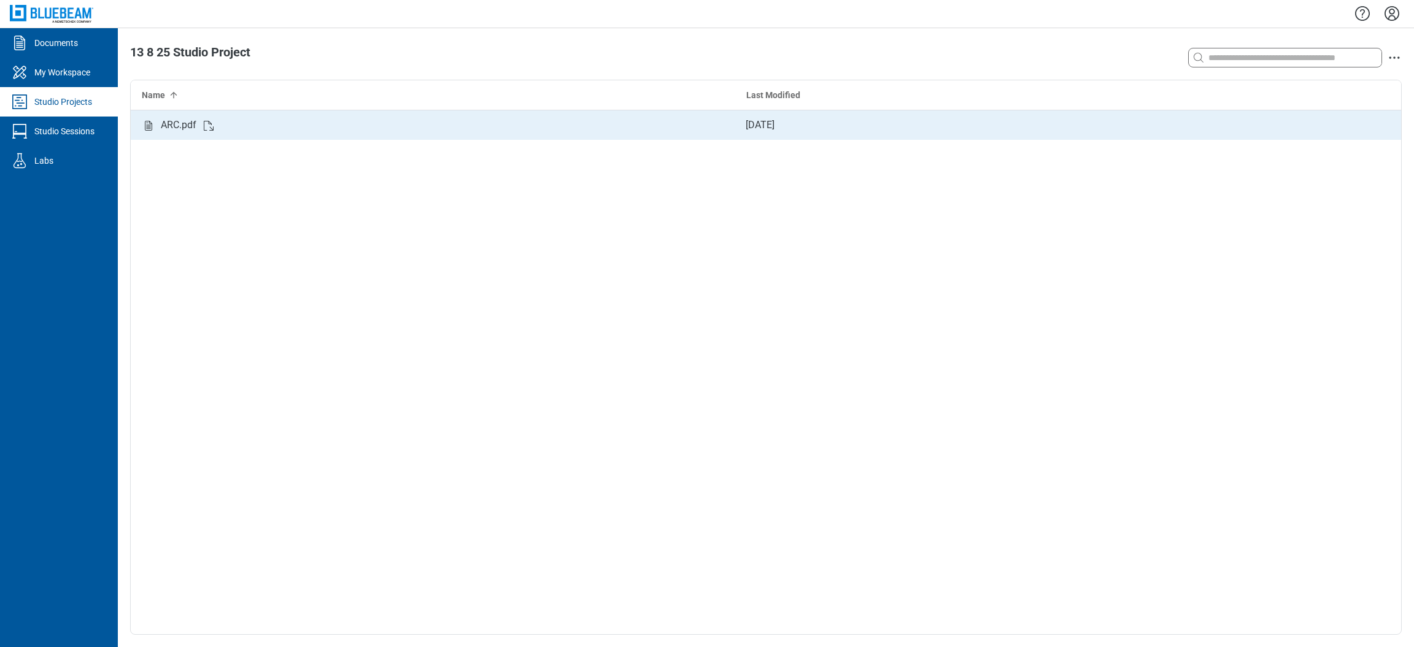
click at [774, 120] on div "[DATE]" at bounding box center [760, 125] width 29 height 25
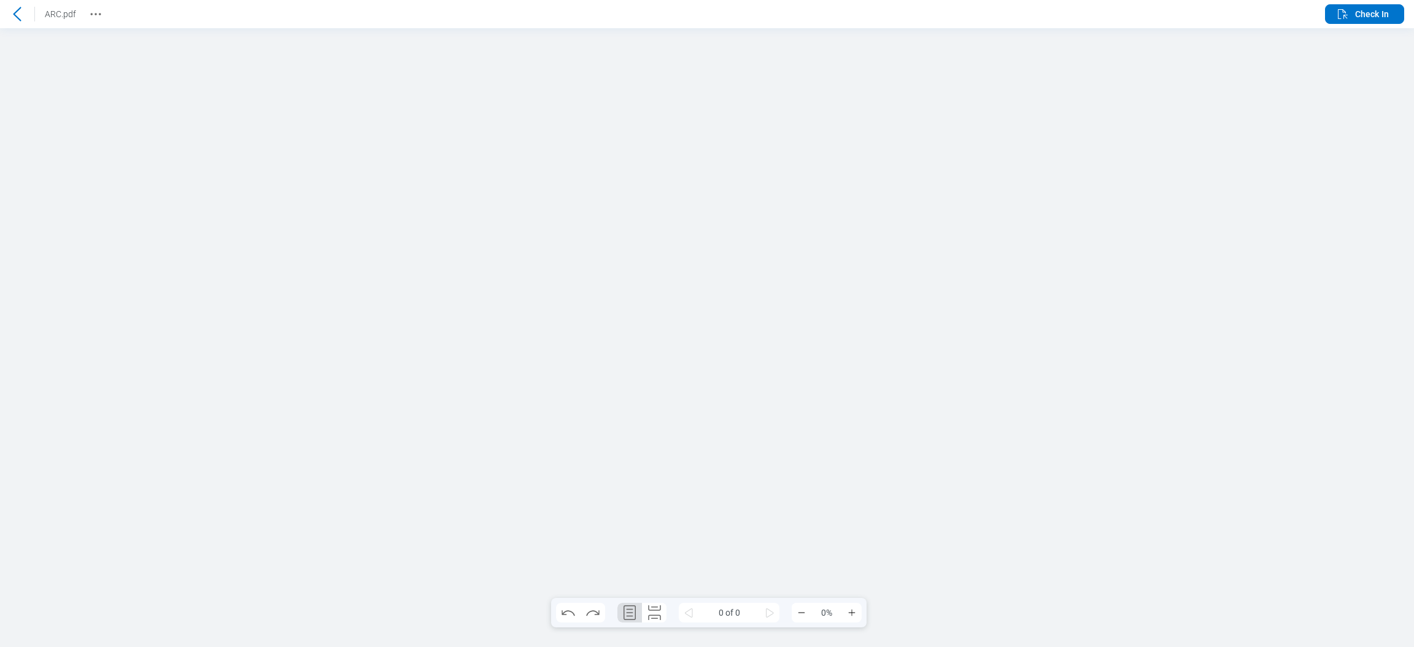
click at [1392, 3] on header "ARC.pdf Check In" at bounding box center [707, 14] width 1414 height 28
click at [1389, 11] on button "Check In" at bounding box center [1364, 14] width 79 height 20
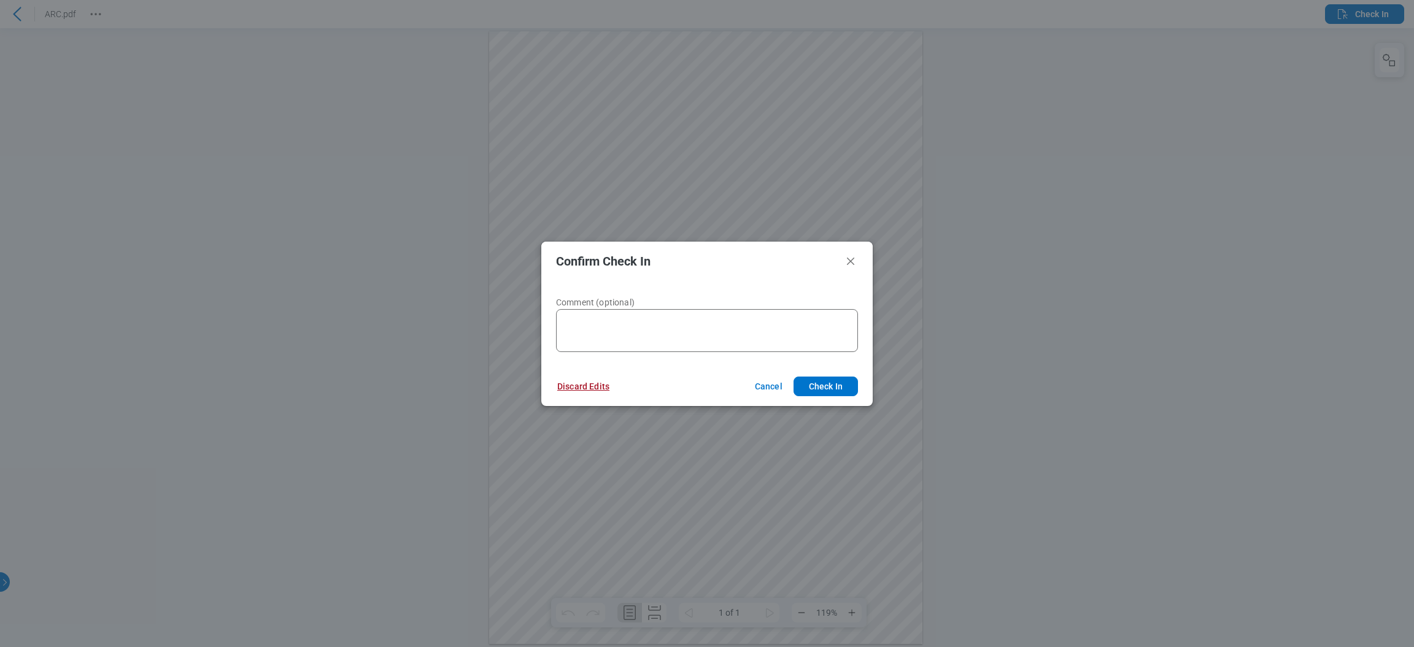
click at [589, 383] on button "Discard Edits" at bounding box center [583, 387] width 82 height 20
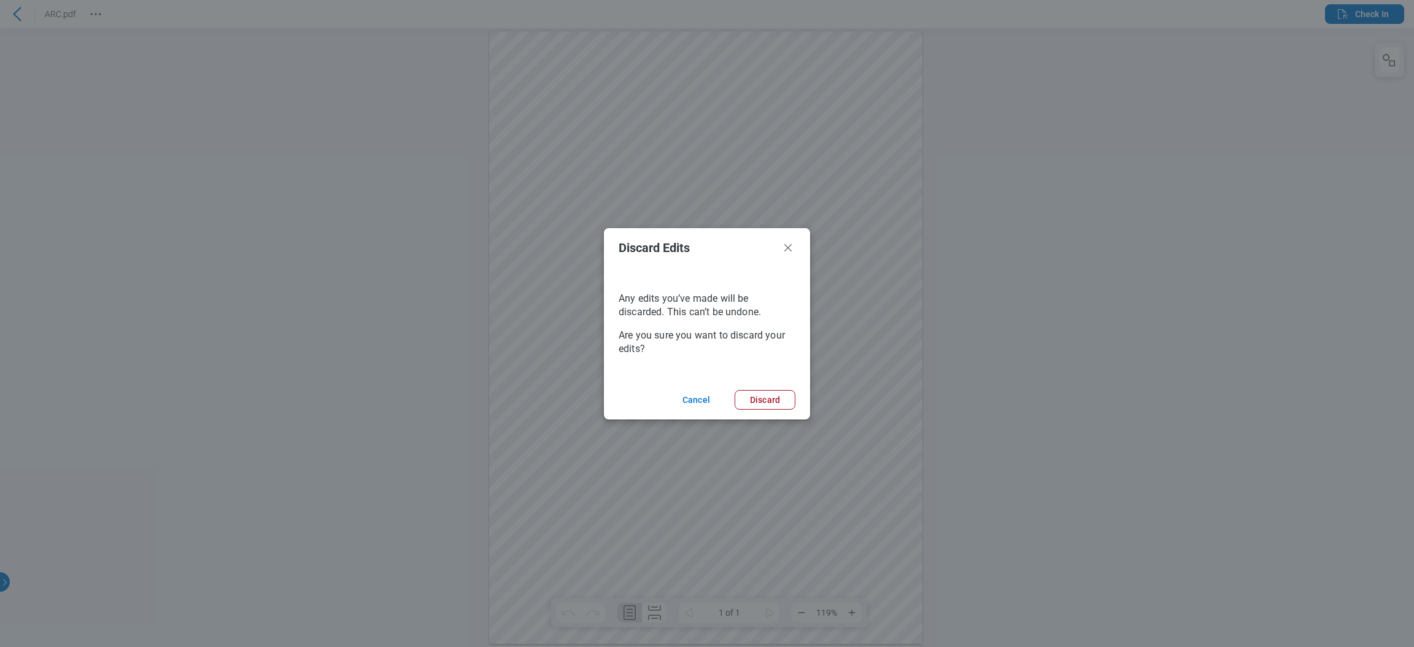
click at [766, 417] on footer "Cancel Discard" at bounding box center [707, 399] width 206 height 39
click at [767, 404] on button "Discard" at bounding box center [765, 400] width 61 height 20
